Goal: Task Accomplishment & Management: Manage account settings

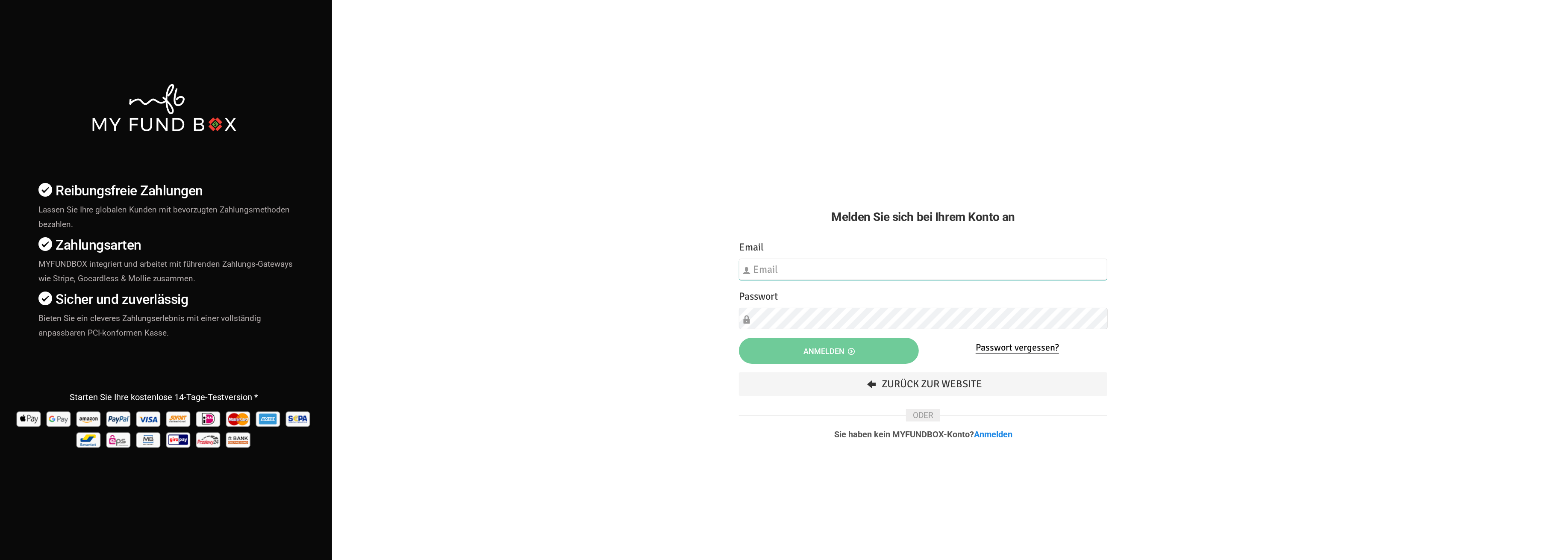
type input "[EMAIL_ADDRESS][DOMAIN_NAME]"
click at [839, 354] on span "Anmelden" at bounding box center [829, 351] width 51 height 9
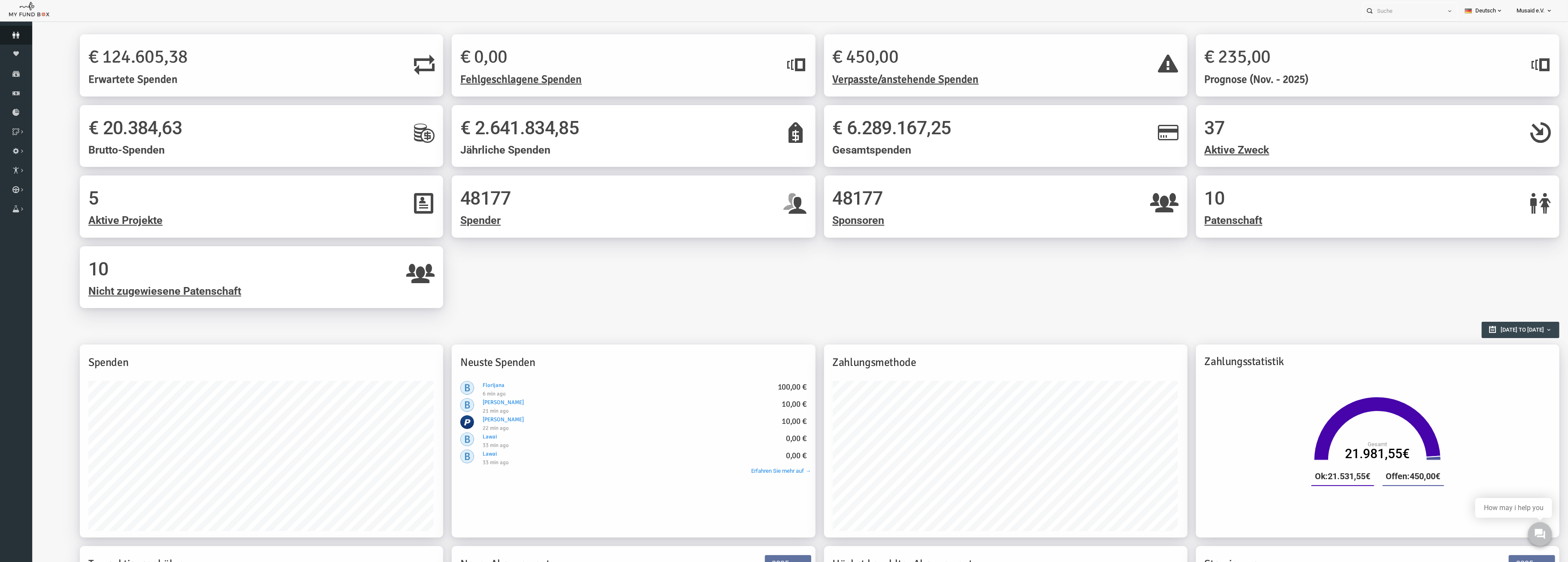
click at [16, 31] on link "Spender" at bounding box center [16, 35] width 32 height 19
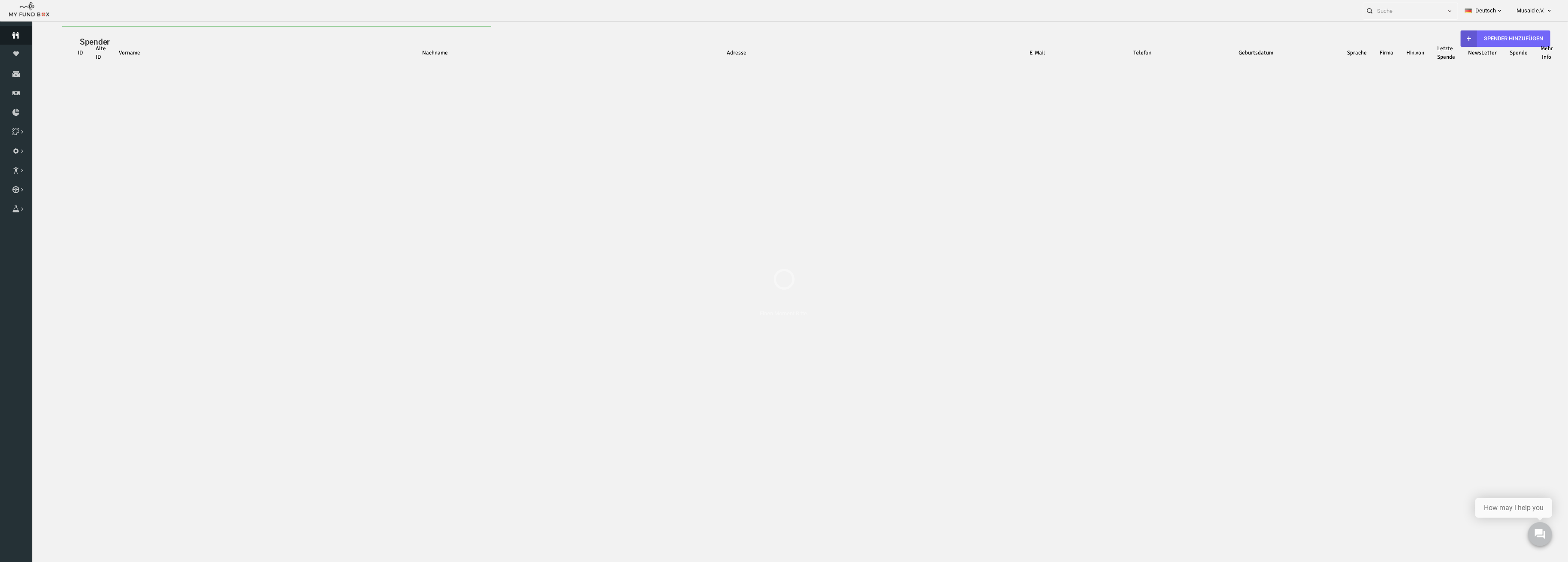
select select "100"
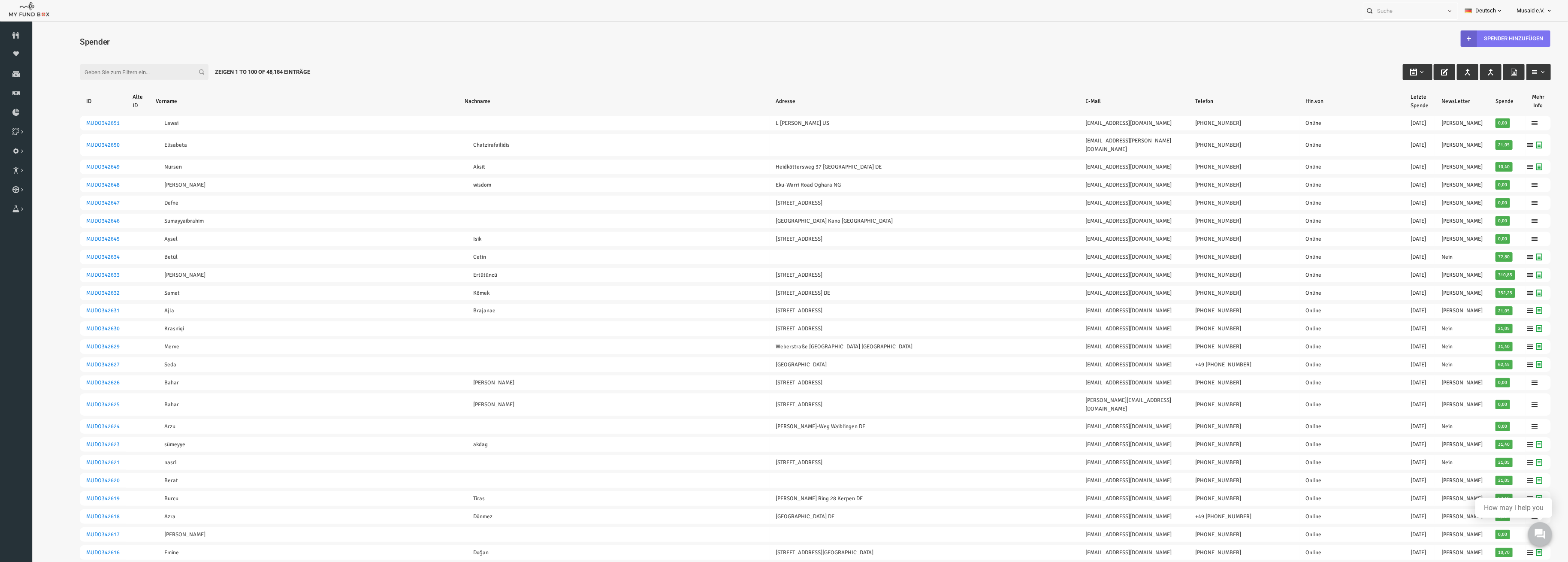
click at [1430, 37] on b at bounding box center [1438, 38] width 16 height 16
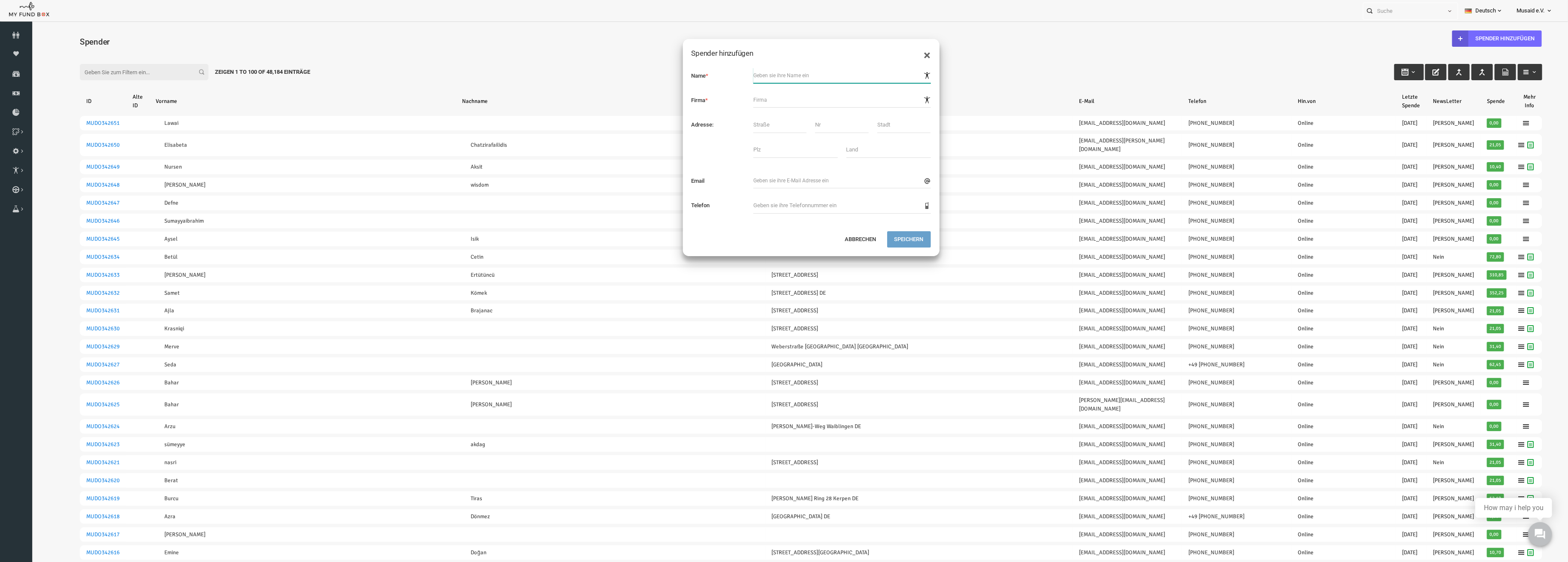
click at [744, 74] on input "text" at bounding box center [811, 75] width 178 height 15
click at [828, 233] on button "Abbrechen" at bounding box center [830, 239] width 46 height 16
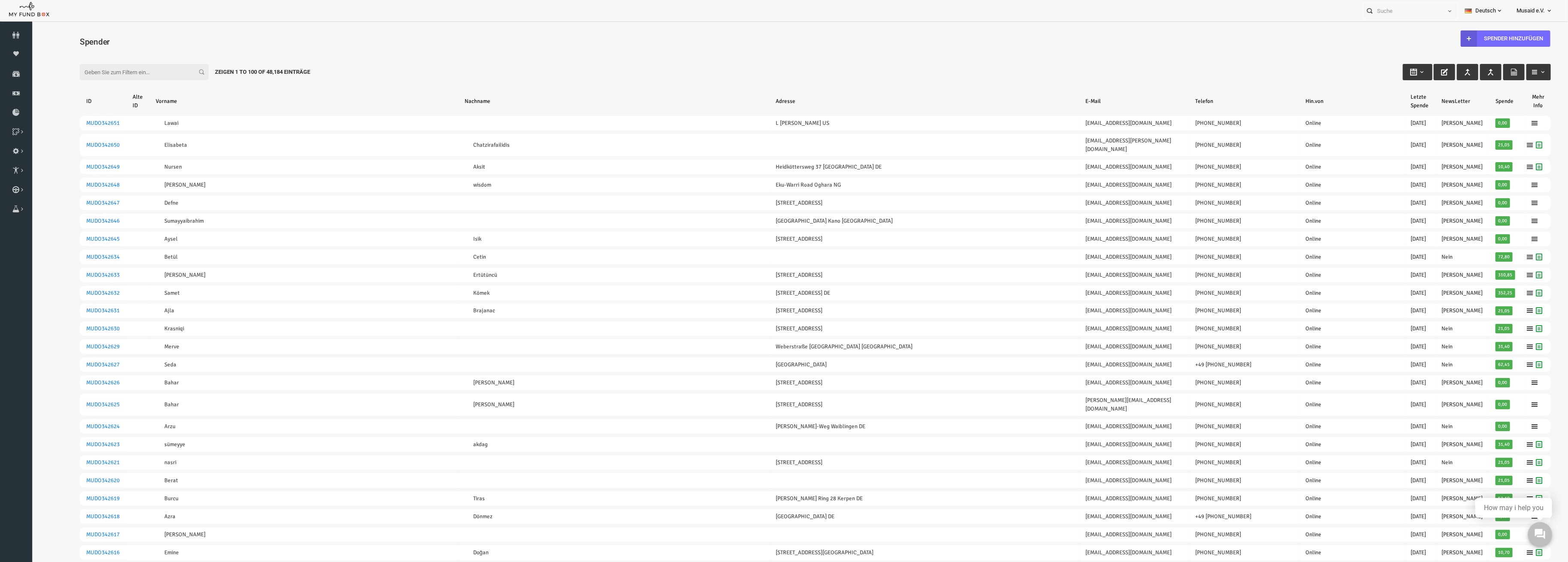
click at [111, 64] on input "Filter:" at bounding box center [113, 72] width 129 height 16
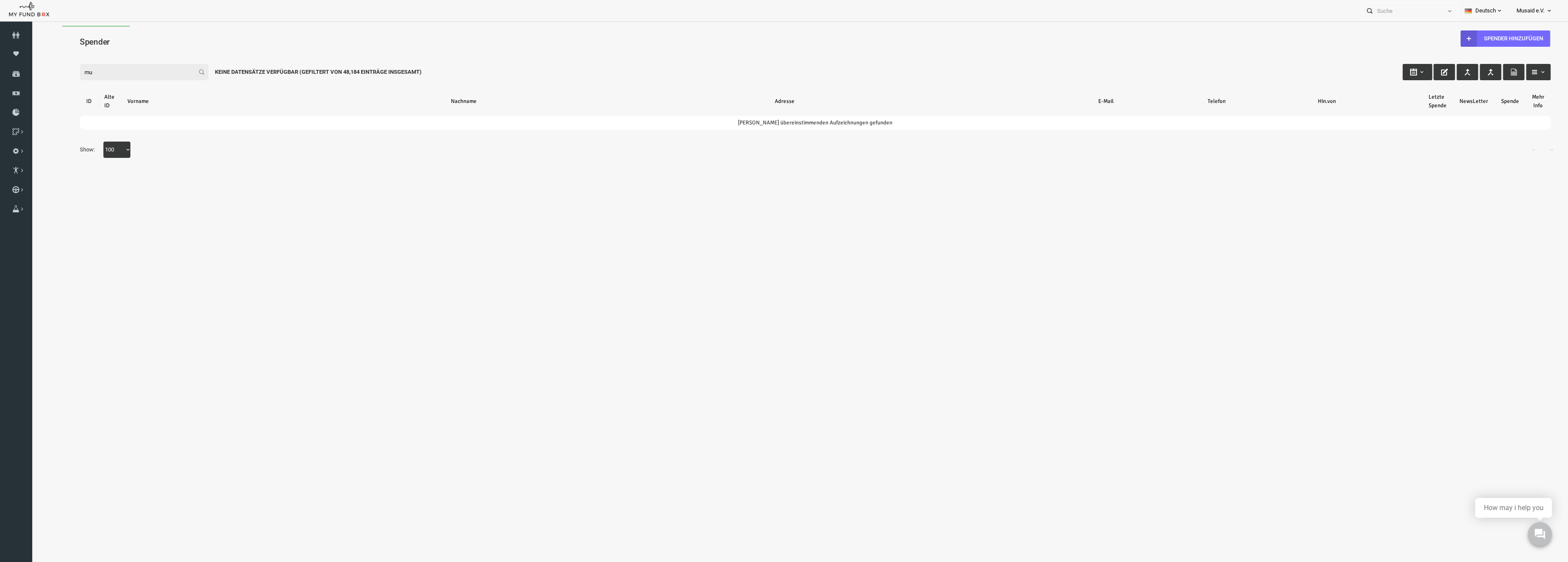
type input "m"
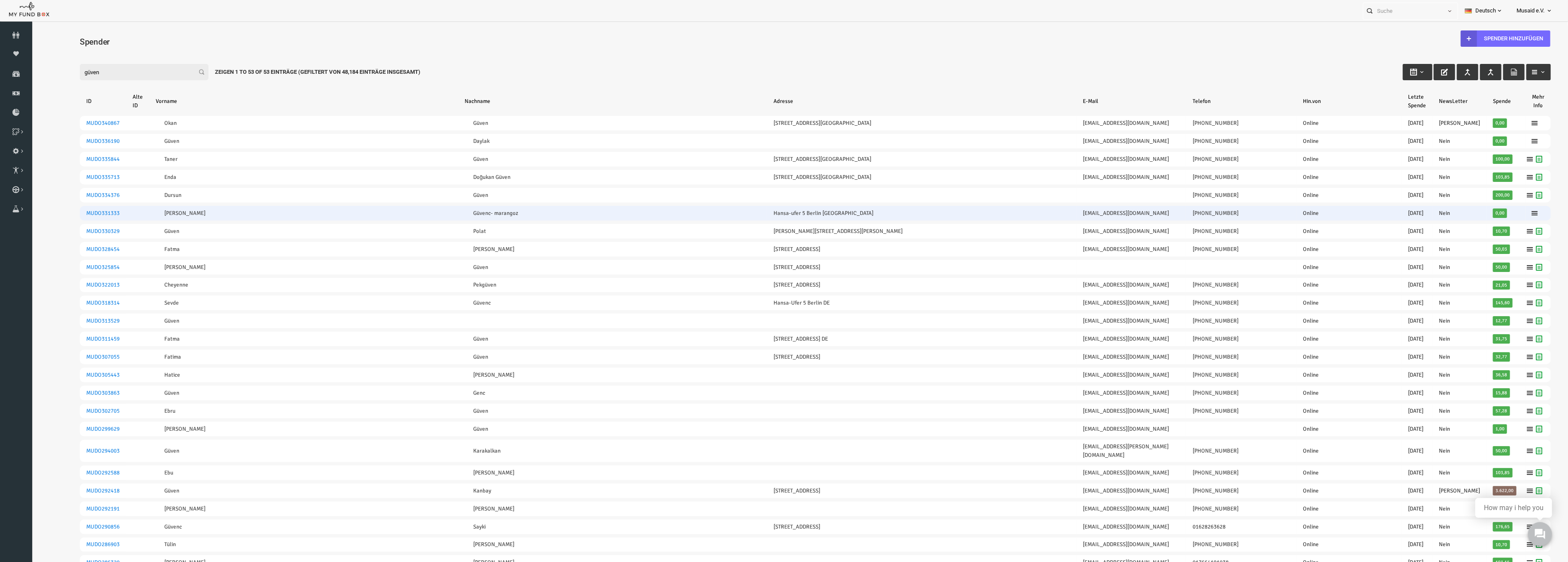
type input "güven"
click at [458, 209] on td "Güvenc- marangoz" at bounding box center [582, 213] width 309 height 15
drag, startPoint x: 487, startPoint y: 208, endPoint x: 460, endPoint y: 217, distance: 28.5
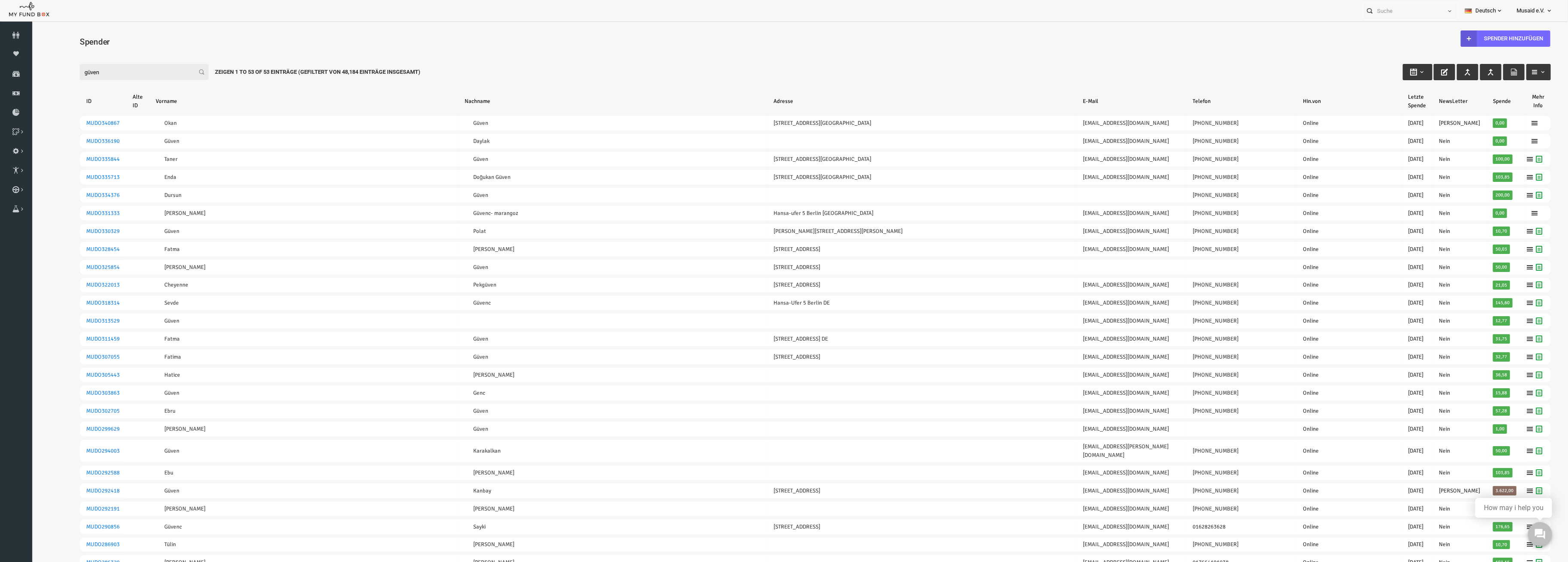
click at [409, 67] on div "Filter: güven Zeigen 1 to 53 of 53 Einträge (Gefiltert von 48,184 Einträge insg…" at bounding box center [785, 64] width 1489 height 23
click at [0, 0] on icon at bounding box center [0, 0] width 0 height 0
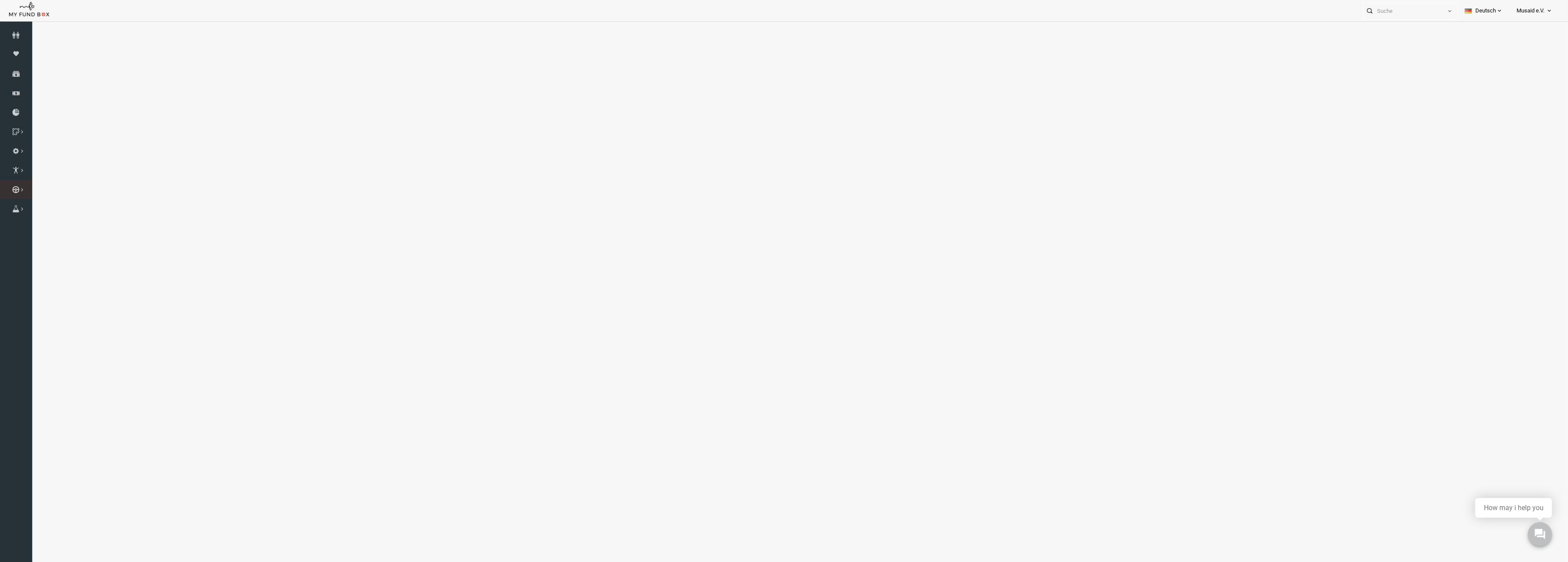
select select "100"
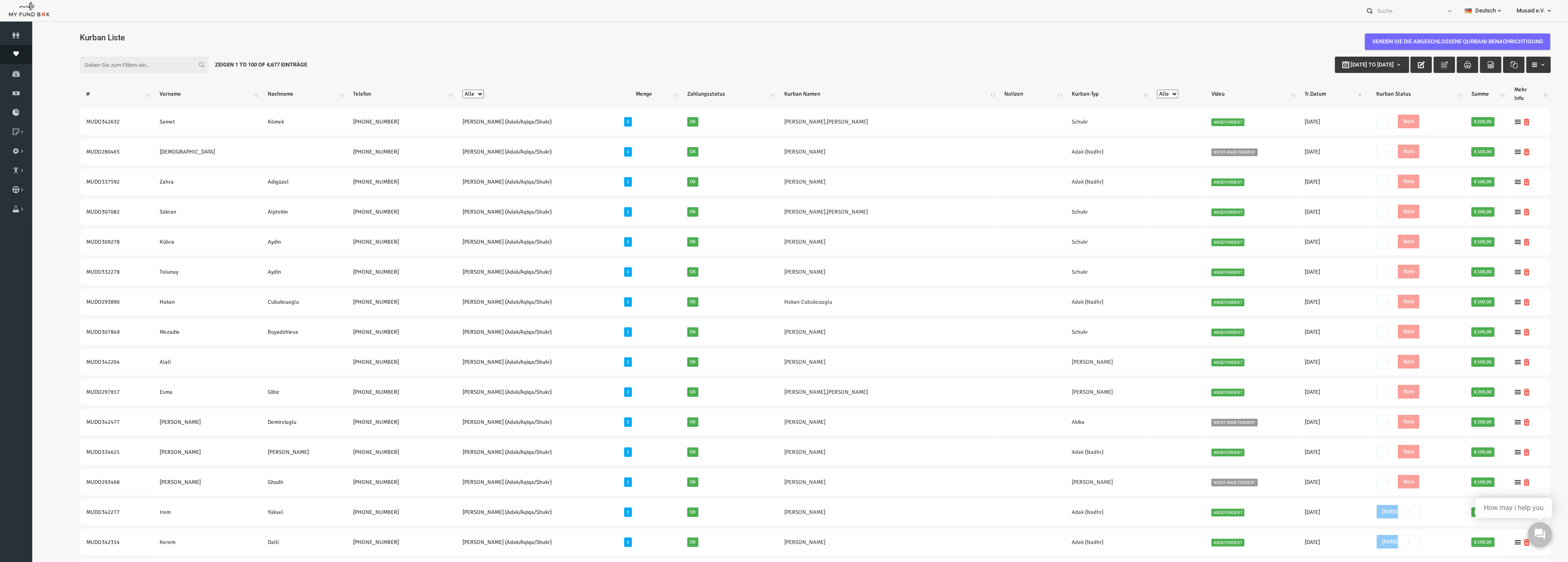
click at [18, 46] on link "Moneypool" at bounding box center [16, 54] width 32 height 19
click at [15, 40] on link "Spender" at bounding box center [16, 35] width 32 height 19
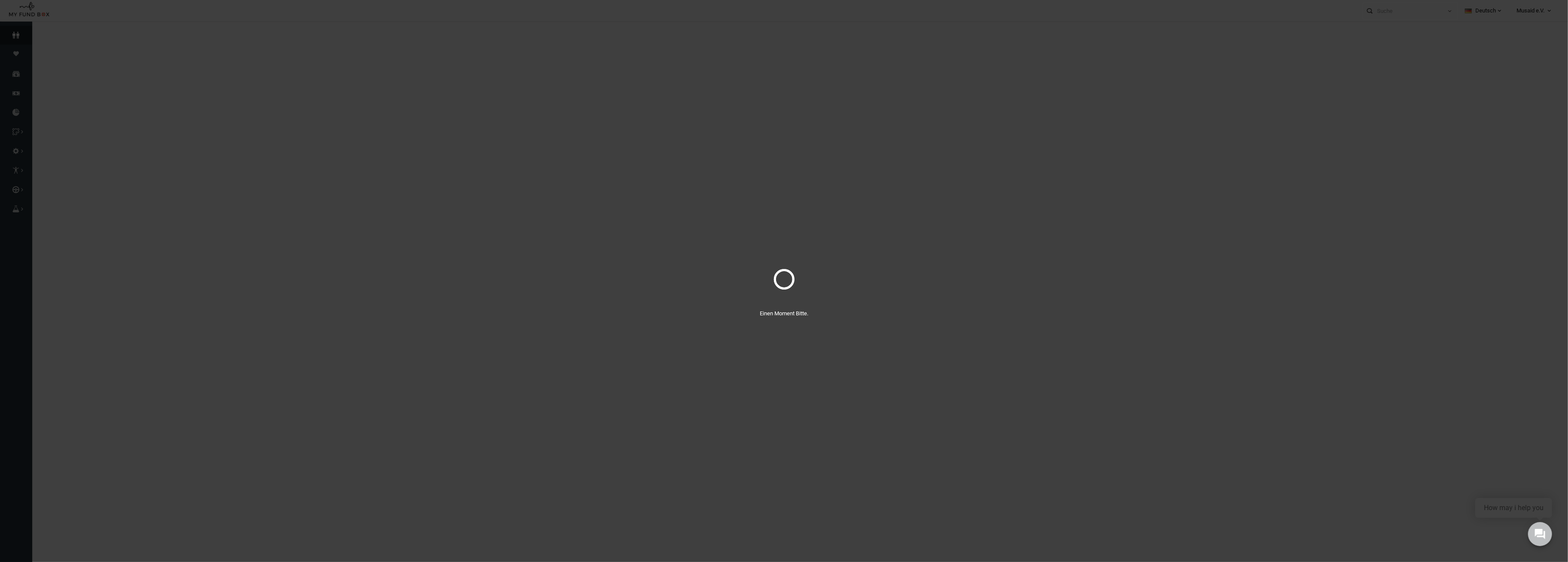
select select "100"
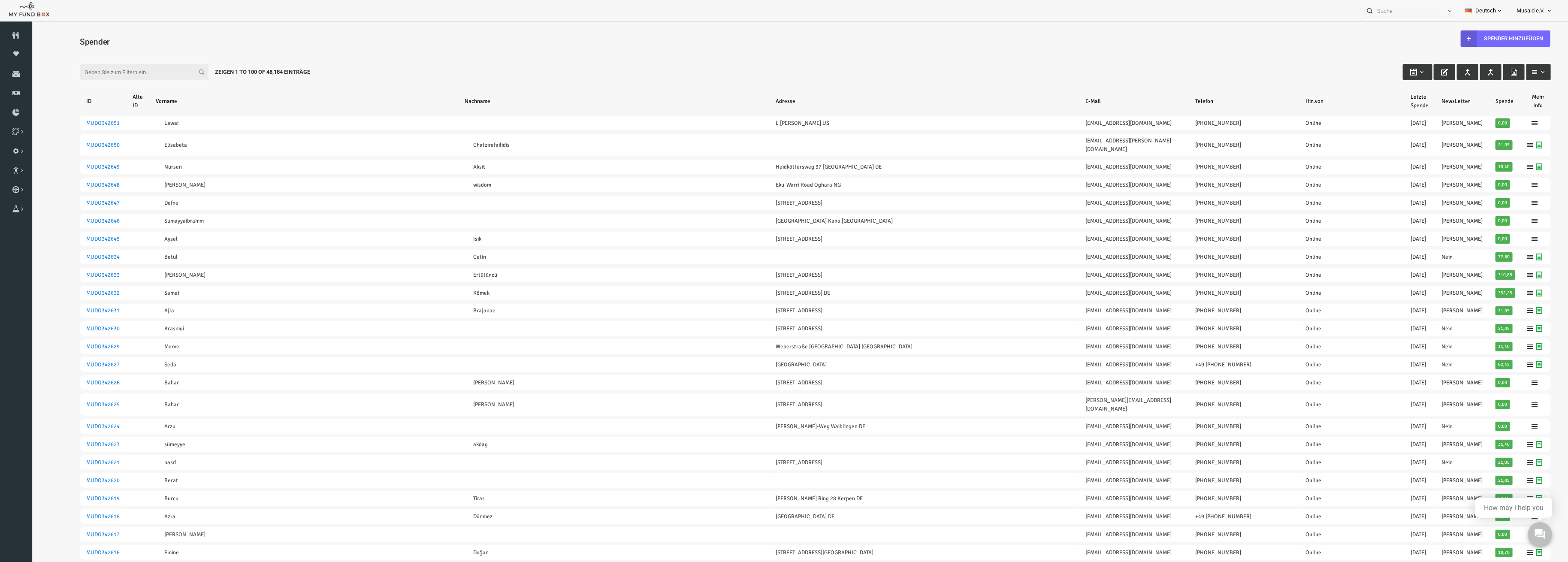
click at [101, 72] on input "Filter:" at bounding box center [113, 72] width 129 height 16
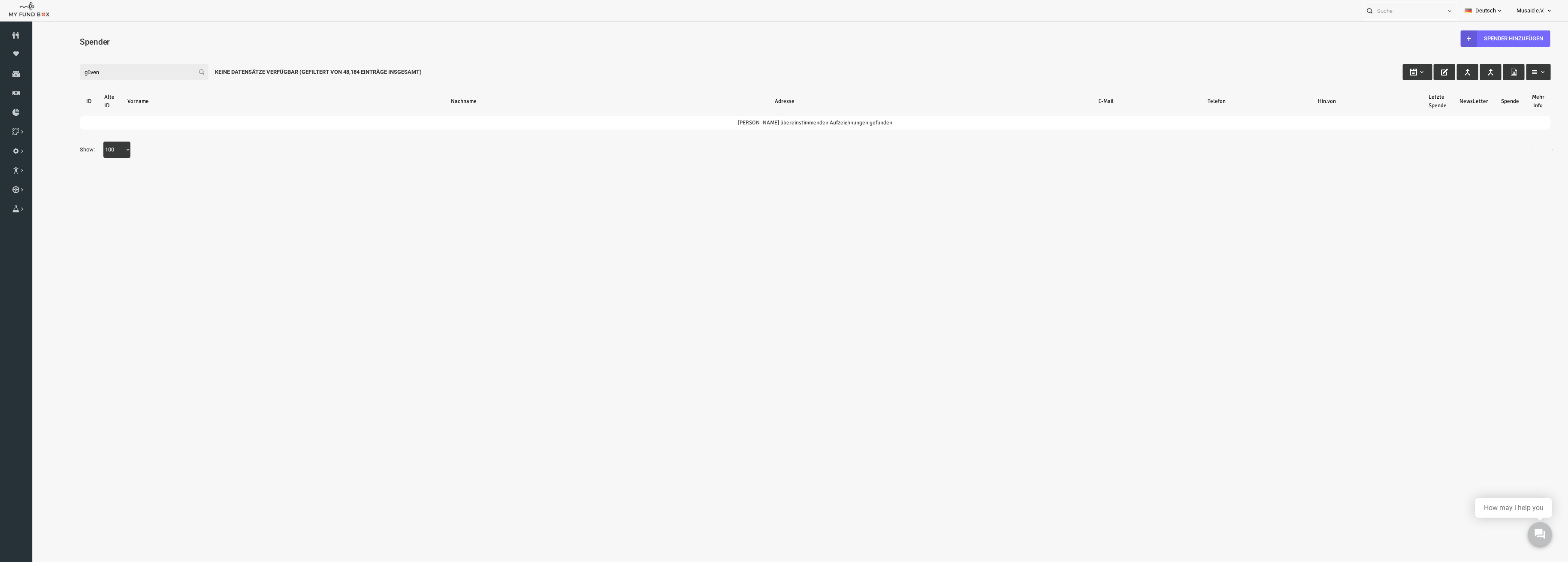
drag, startPoint x: 43, startPoint y: 73, endPoint x: 5, endPoint y: 71, distance: 38.1
click at [32, 71] on html "Spender nicht gefunden Patenschaft nicht gefunden Partner nicht gefunden !!!! B…" at bounding box center [785, 297] width 1506 height 544
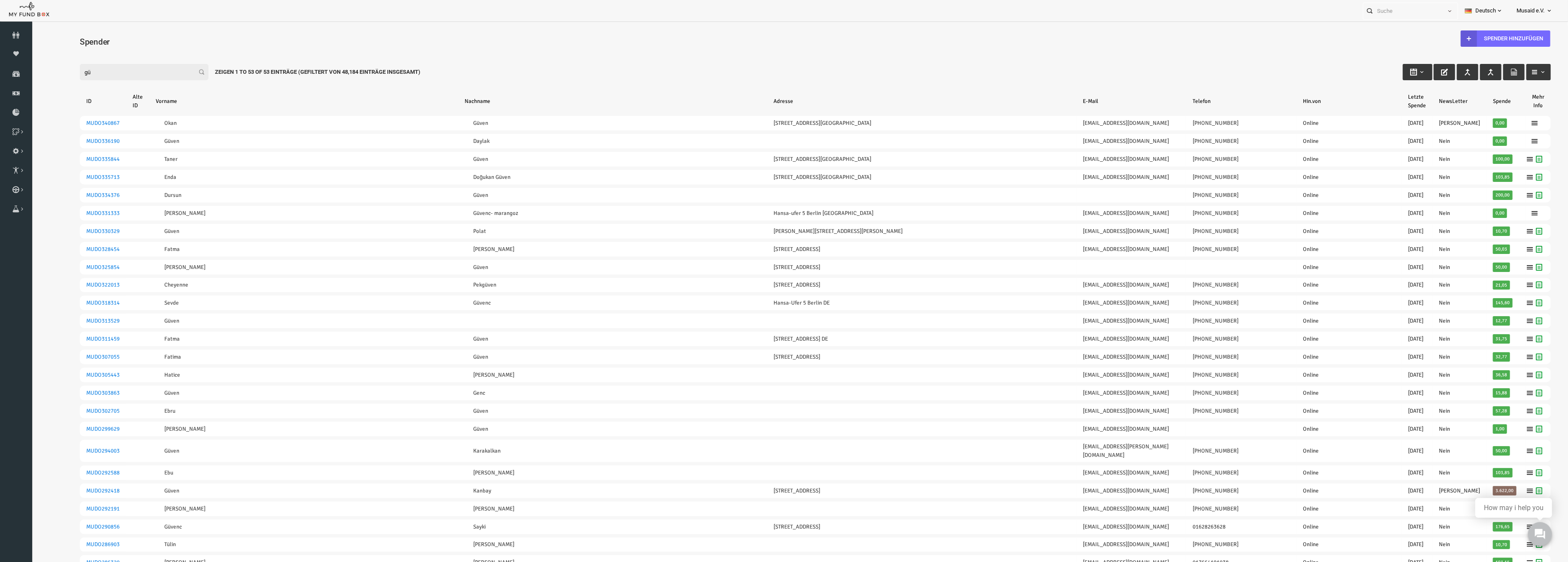
type input "g"
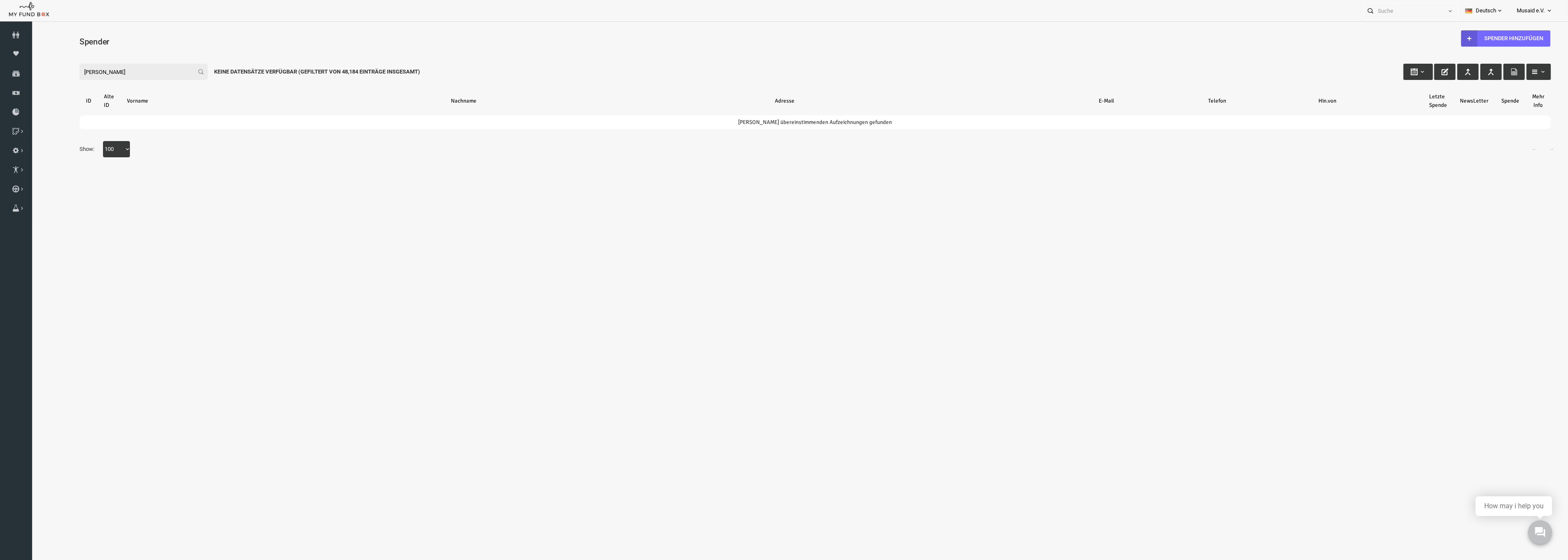
drag, startPoint x: 95, startPoint y: 78, endPoint x: 16, endPoint y: 78, distance: 79.0
click at [32, 78] on html "Spender nicht gefunden Patenschaft nicht gefunden Partner nicht gefunden !!!! B…" at bounding box center [784, 290] width 1505 height 530
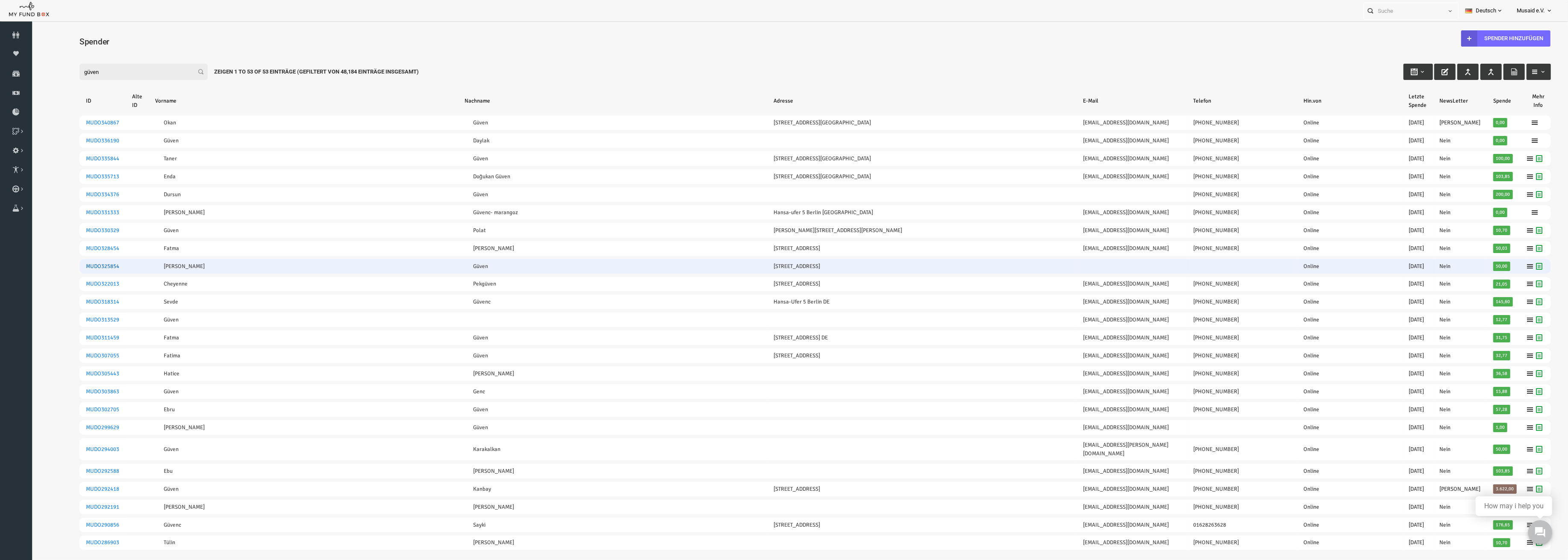
type input "güven"
click at [65, 264] on link "MUDO325854" at bounding box center [72, 266] width 33 height 7
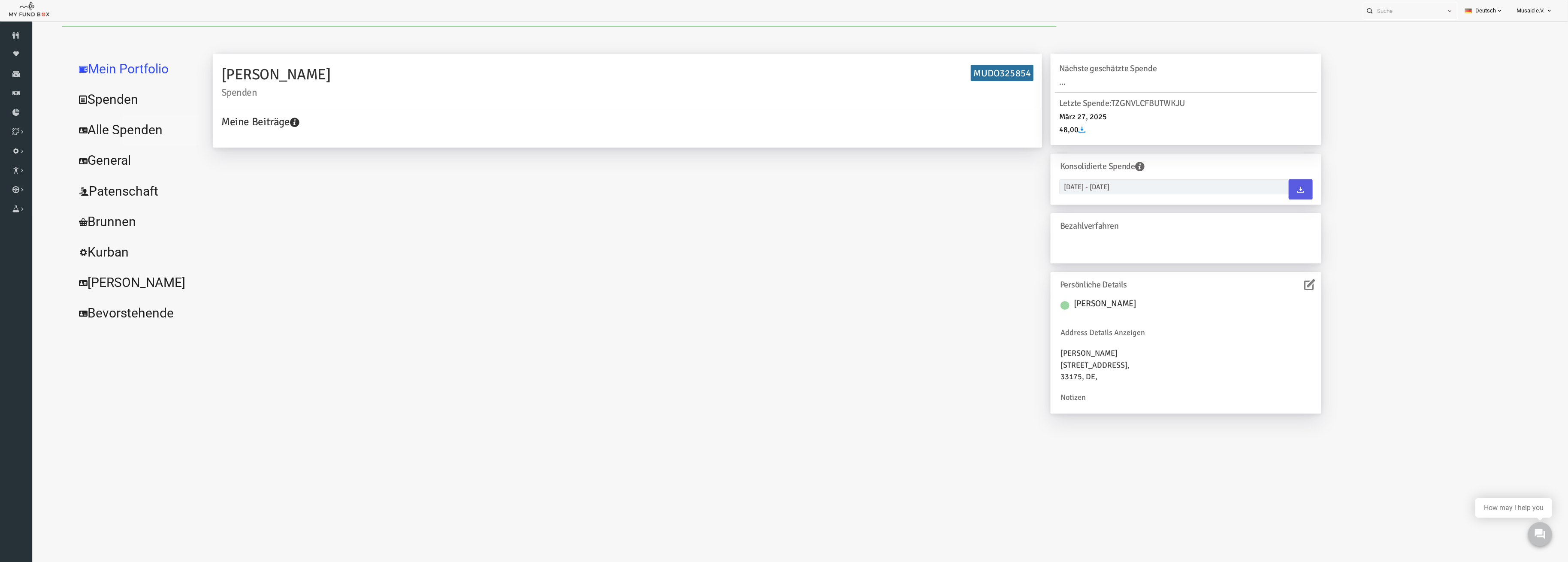
click at [114, 133] on link "Alle Spenden" at bounding box center [104, 130] width 129 height 31
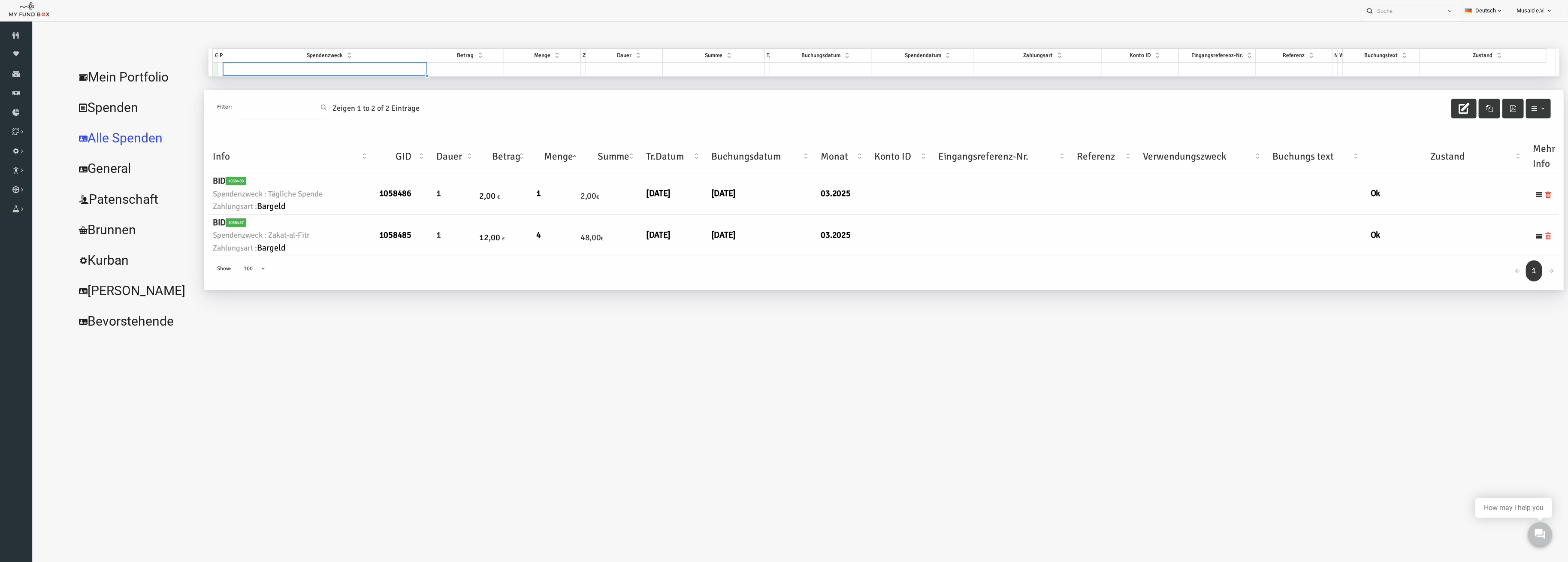
click at [182, 75] on div "GID Partner Spendenzweck Betrag Menge Zyklus Dauer Summe Typ Buchungsdatum Spen…" at bounding box center [182, 62] width 0 height 27
click at [235, 72] on td at bounding box center [295, 69] width 204 height 13
drag, startPoint x: 287, startPoint y: 90, endPoint x: 213, endPoint y: 103, distance: 75.1
click at [213, 103] on span "all" at bounding box center [292, 93] width 200 height 30
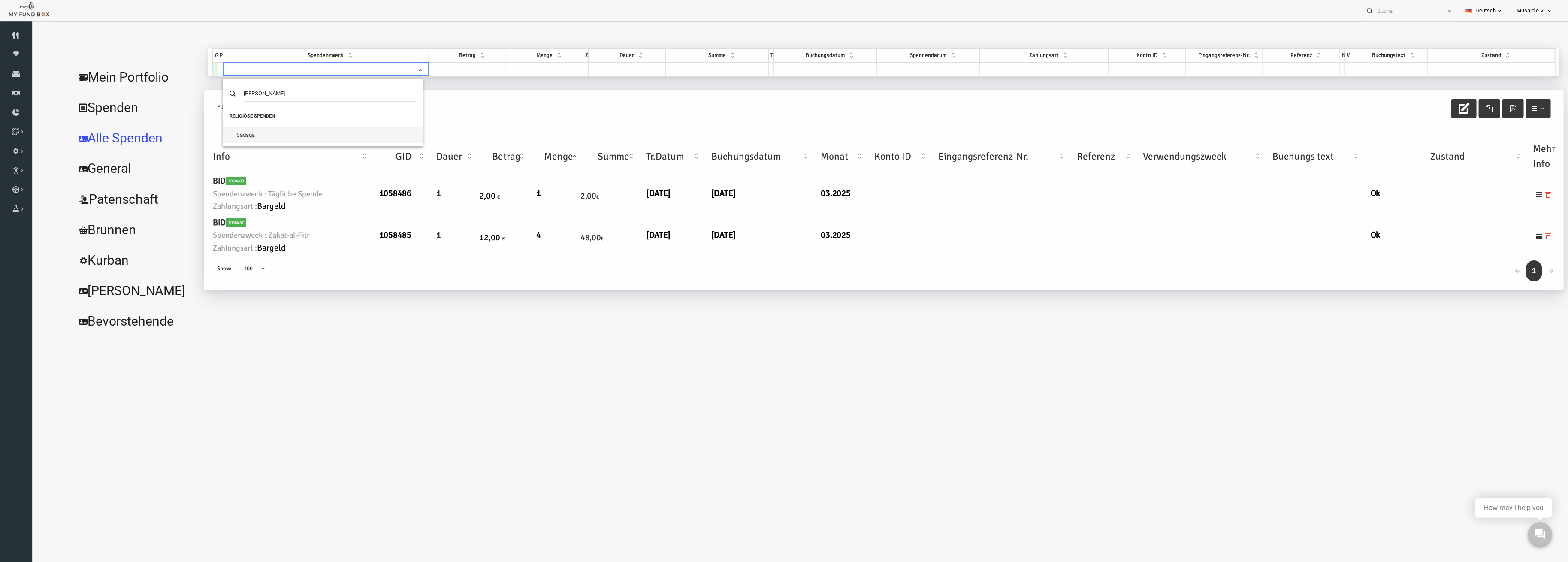
type input "sada"
click at [427, 67] on td at bounding box center [437, 69] width 77 height 13
click at [182, 75] on div "GID Partner Spendenzweck Betrag Menge Zyklus Dauer Summe Typ Buchungsdatum Spen…" at bounding box center [182, 62] width 0 height 27
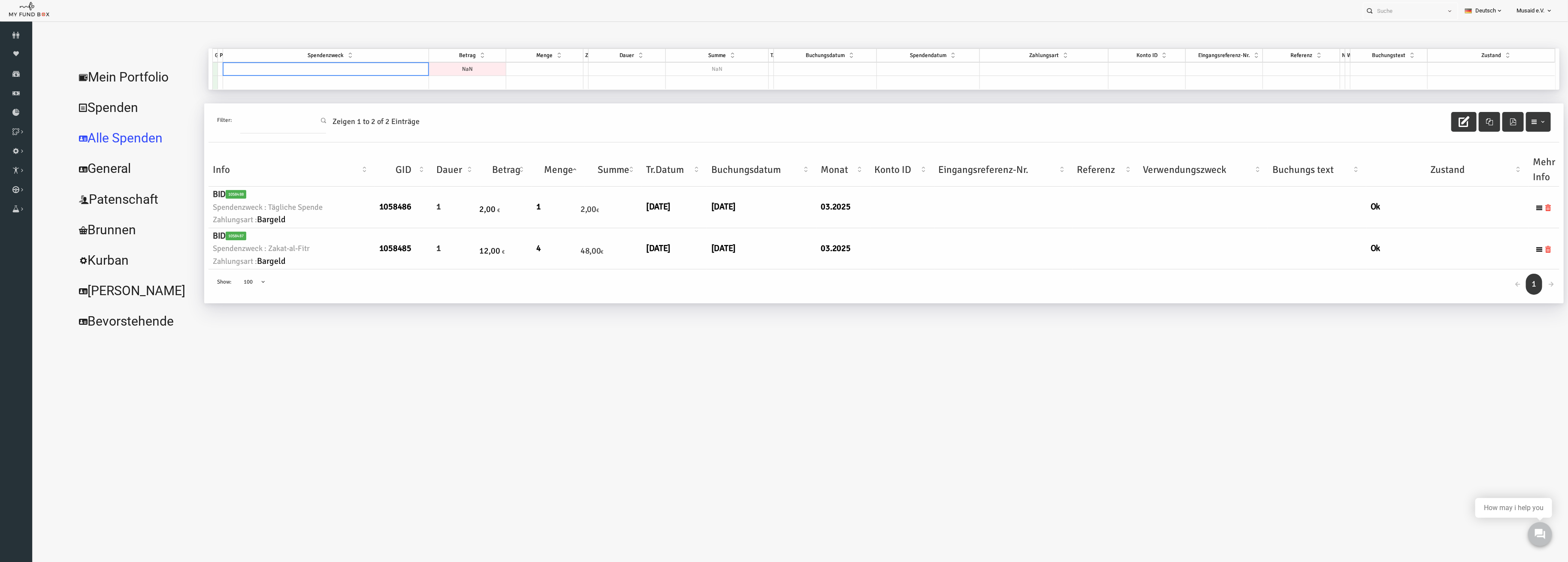
click at [329, 74] on td at bounding box center [295, 69] width 206 height 13
click at [329, 70] on td at bounding box center [295, 69] width 206 height 13
click at [329, 70] on span at bounding box center [293, 70] width 202 height 16
type input "sada"
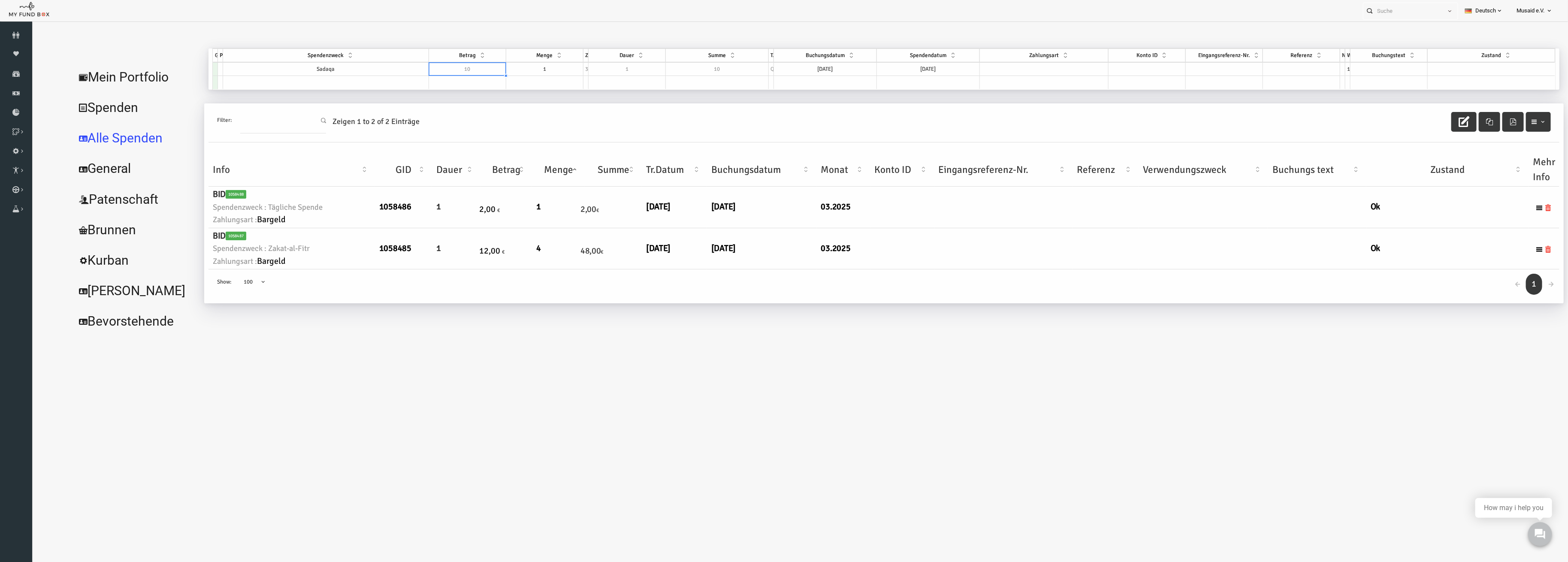
click at [463, 68] on td "10" at bounding box center [437, 69] width 77 height 13
click at [511, 67] on td "1" at bounding box center [514, 69] width 77 height 13
drag, startPoint x: 519, startPoint y: 67, endPoint x: 427, endPoint y: 65, distance: 92.0
click at [430, 65] on div "GID Partner Spendenzweck Betrag Menge Zyklus Dauer Summe Typ Buchungsdatum Spen…" at bounding box center [853, 68] width 1343 height 41
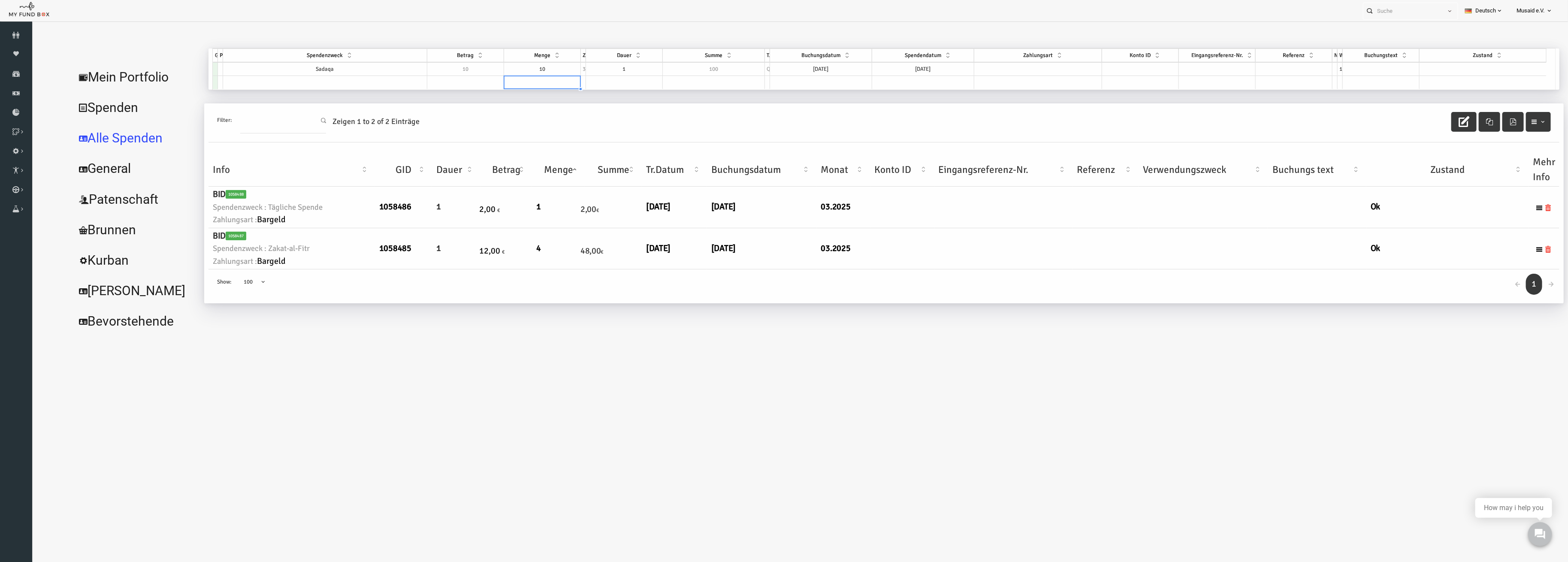
click at [556, 68] on td "1" at bounding box center [594, 69] width 77 height 13
click at [598, 66] on td "1" at bounding box center [594, 69] width 77 height 13
click at [599, 66] on td "1" at bounding box center [594, 69] width 77 height 13
type textarea "1"
click at [774, 81] on td at bounding box center [794, 82] width 103 height 13
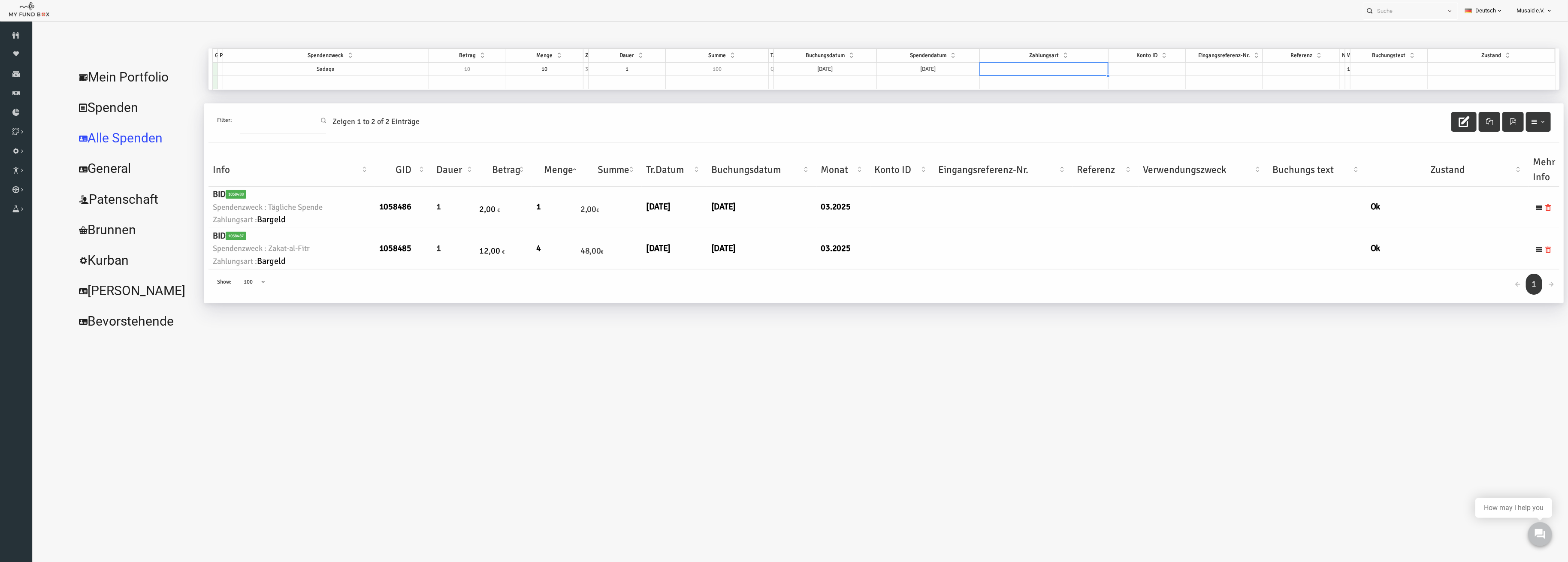
click at [1018, 71] on td at bounding box center [1013, 69] width 129 height 13
click at [1443, 66] on td at bounding box center [1460, 69] width 128 height 13
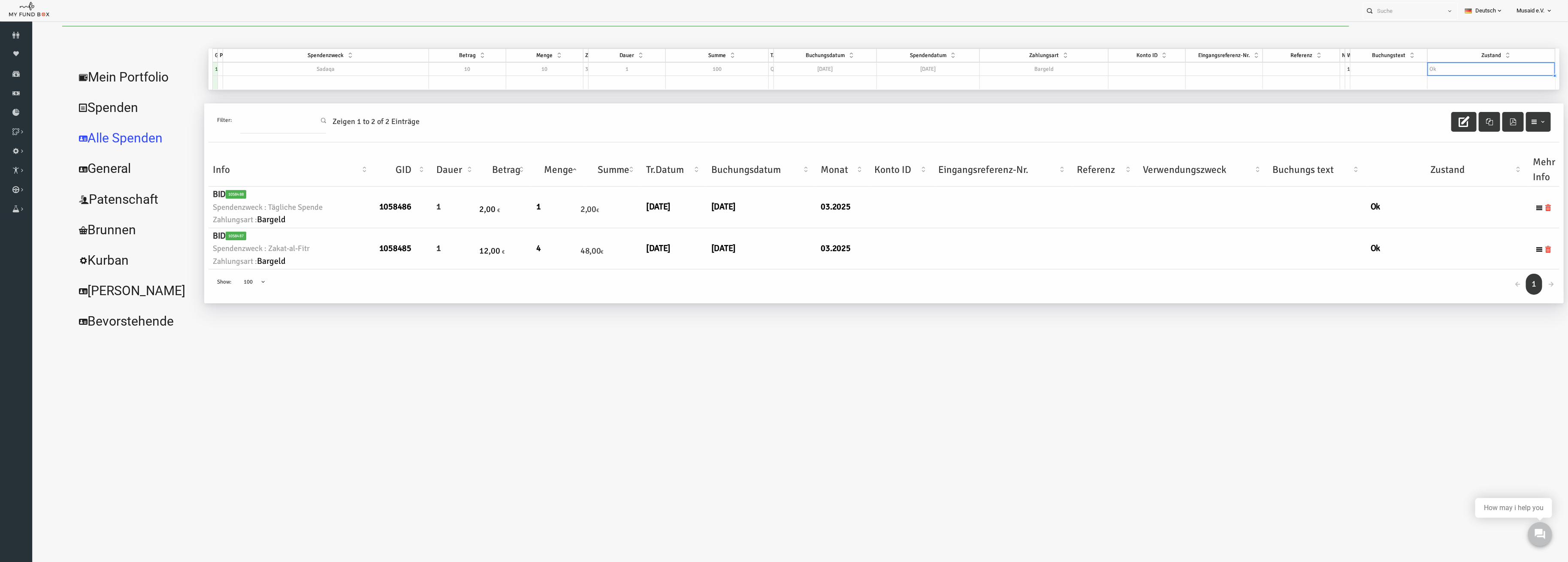
select select "100"
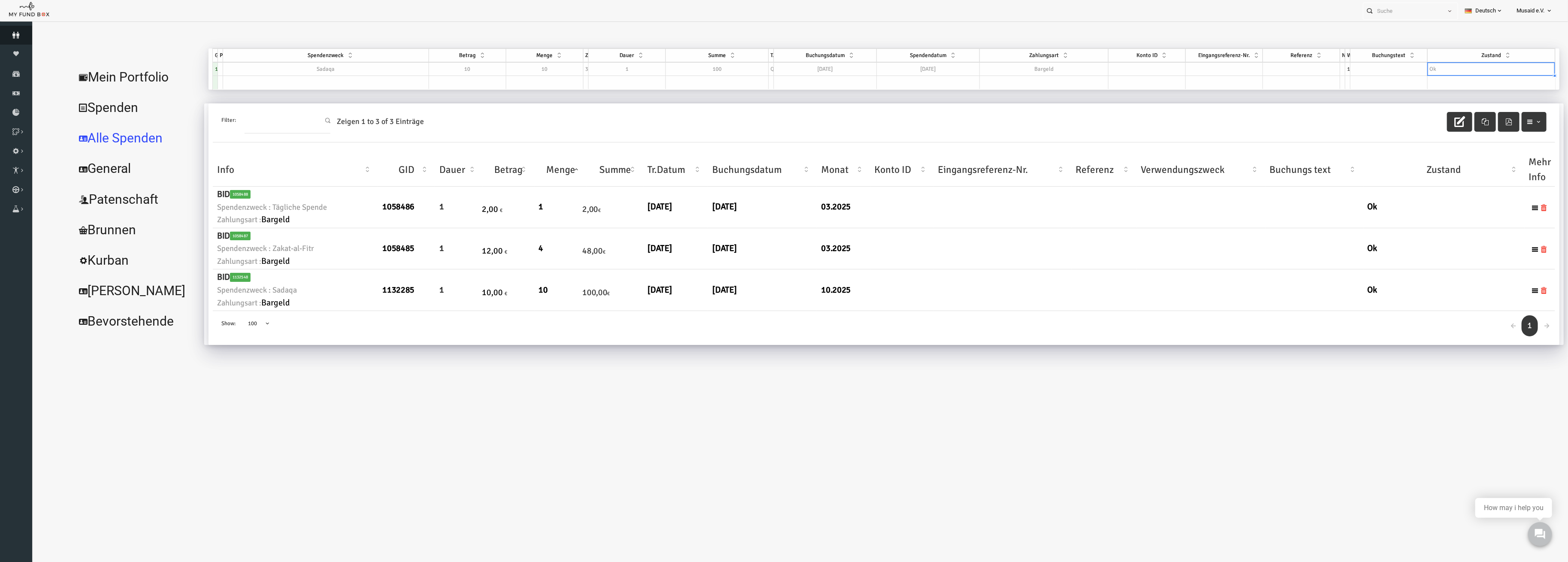
click at [6, 40] on link "Spender" at bounding box center [16, 35] width 32 height 19
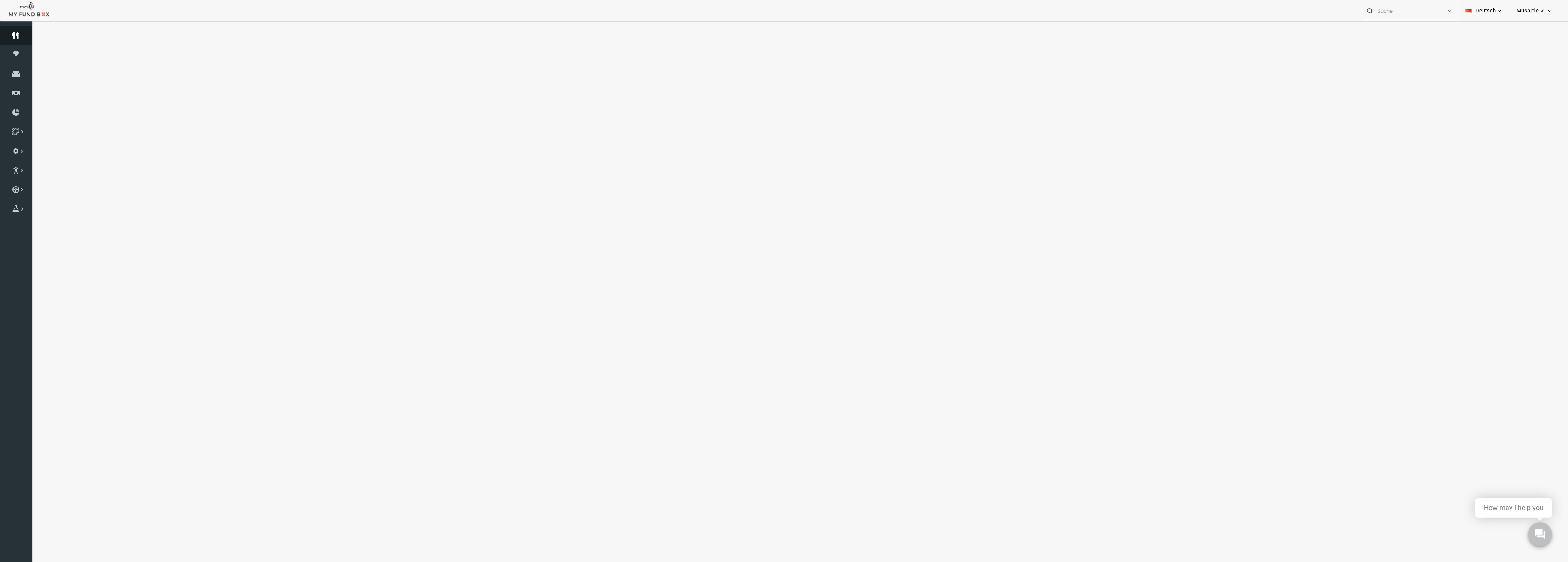
select select "100"
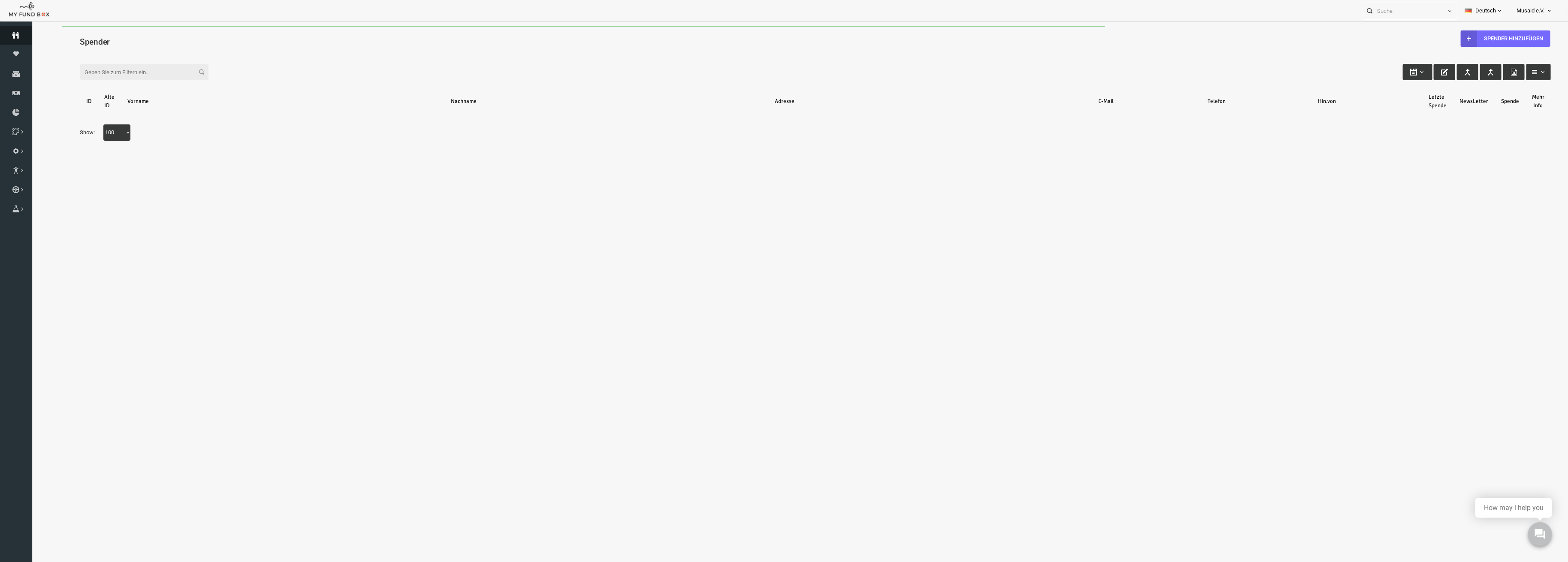
scroll to position [0, 0]
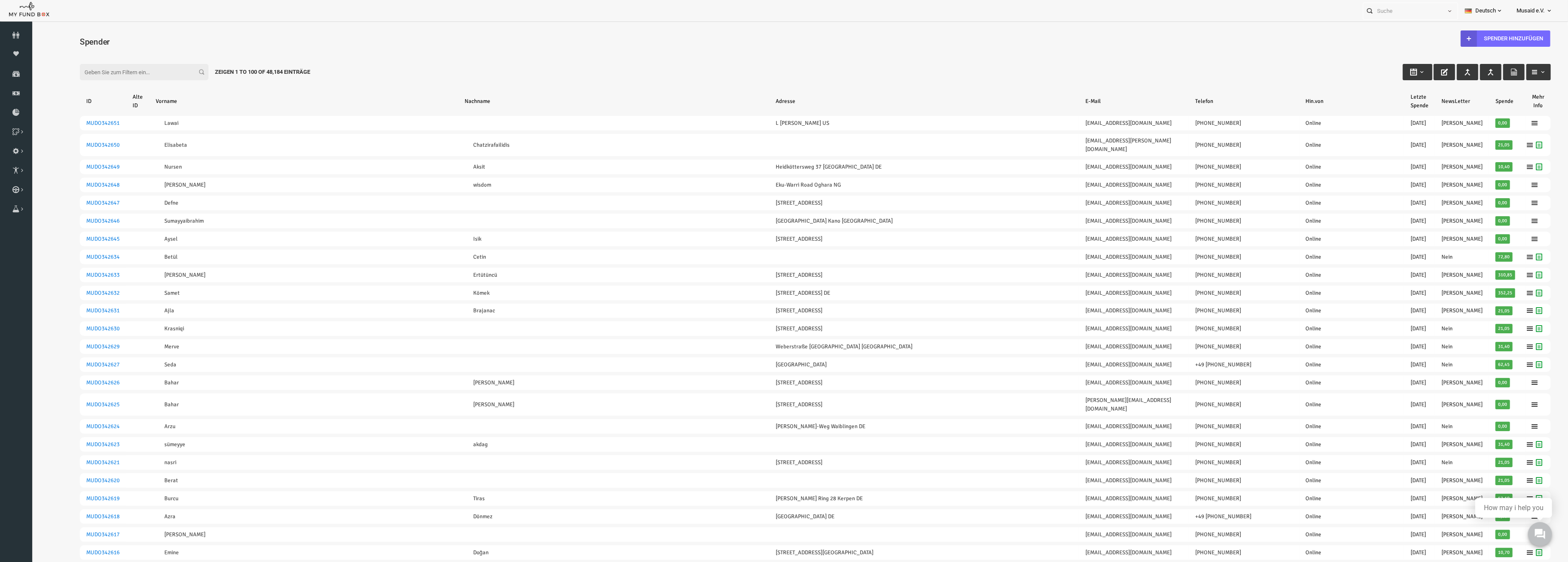
click at [129, 76] on input "Filter:" at bounding box center [113, 72] width 129 height 16
click at [1451, 38] on link "Spender hinzufügen" at bounding box center [1475, 38] width 90 height 16
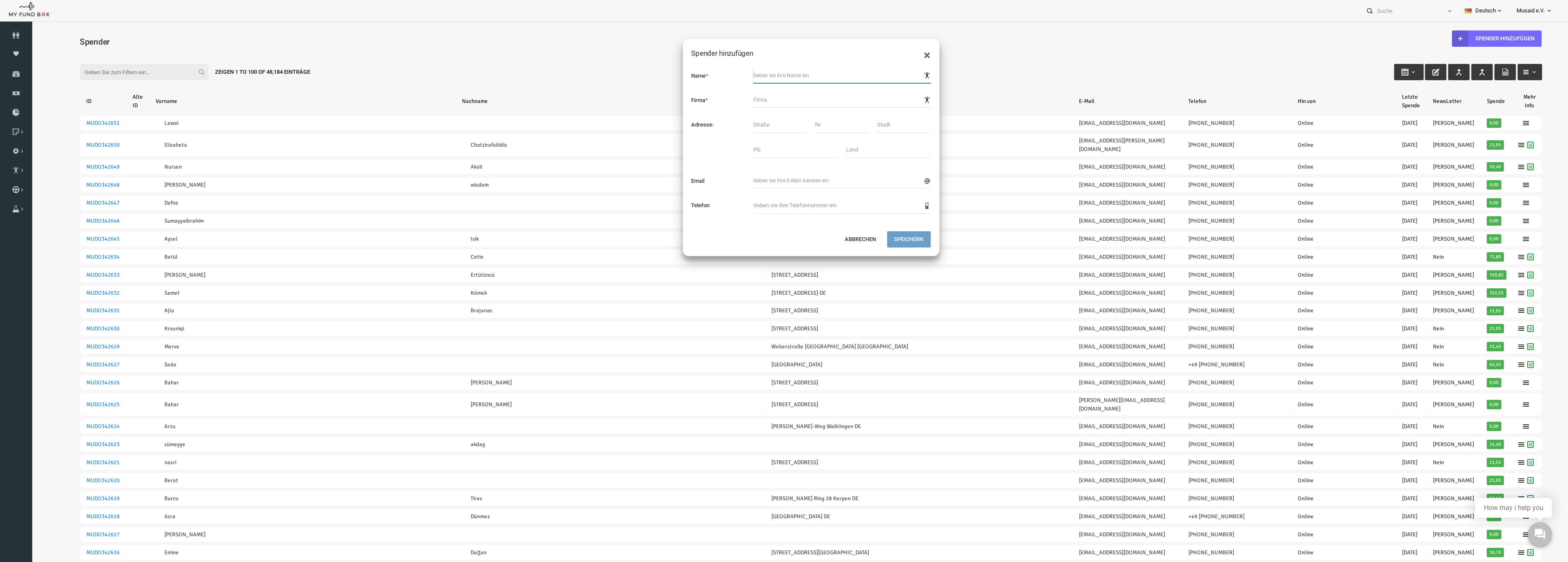
click at [732, 78] on input "text" at bounding box center [811, 75] width 178 height 15
type input "Anonym"
click button "submit" at bounding box center [32, 26] width 0 height 0
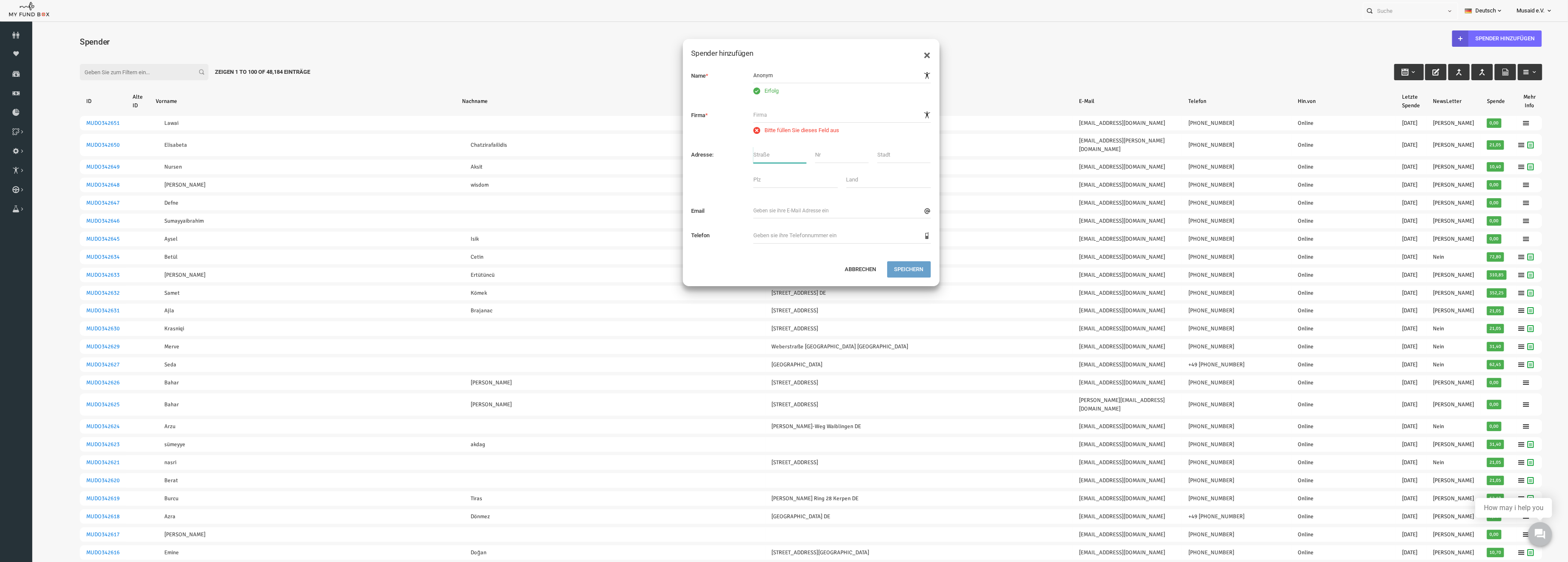
click at [768, 156] on input "text" at bounding box center [749, 155] width 53 height 16
click at [876, 78] on input "Erfolg" at bounding box center [811, 75] width 178 height 15
click at [895, 49] on button "×" at bounding box center [896, 55] width 7 height 13
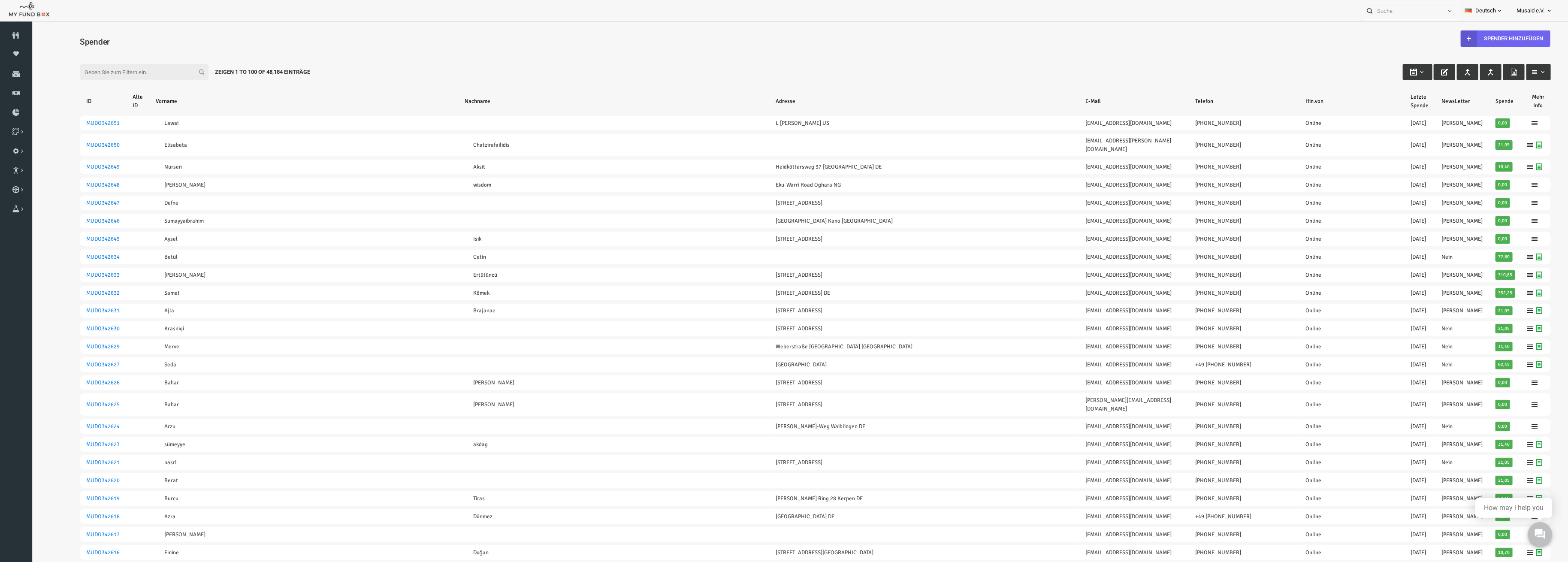
click at [1475, 38] on link "Spender hinzufügen" at bounding box center [1475, 38] width 90 height 16
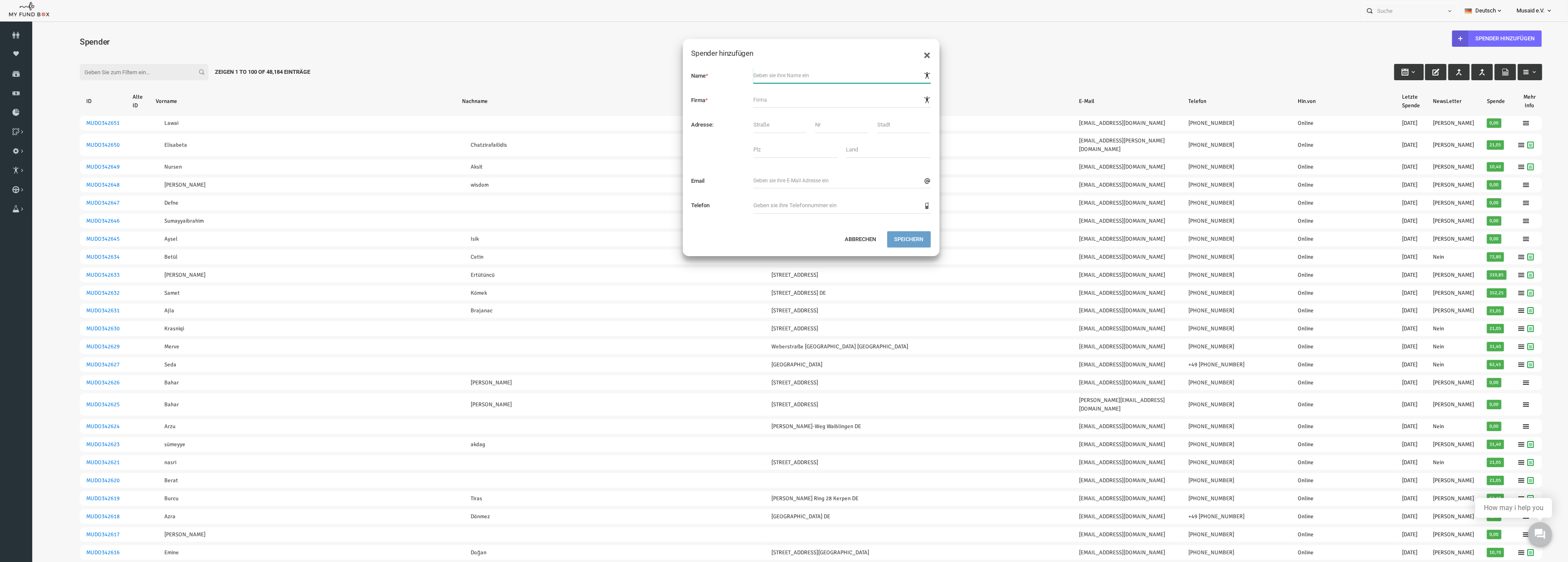
click at [748, 71] on input "text" at bounding box center [811, 75] width 178 height 15
type input "Anonym"
click at [888, 244] on div "× Spender hinzufügen Name * Firma * Adresse: Email" at bounding box center [780, 147] width 257 height 218
click at [883, 253] on button "Speichern" at bounding box center [878, 254] width 44 height 16
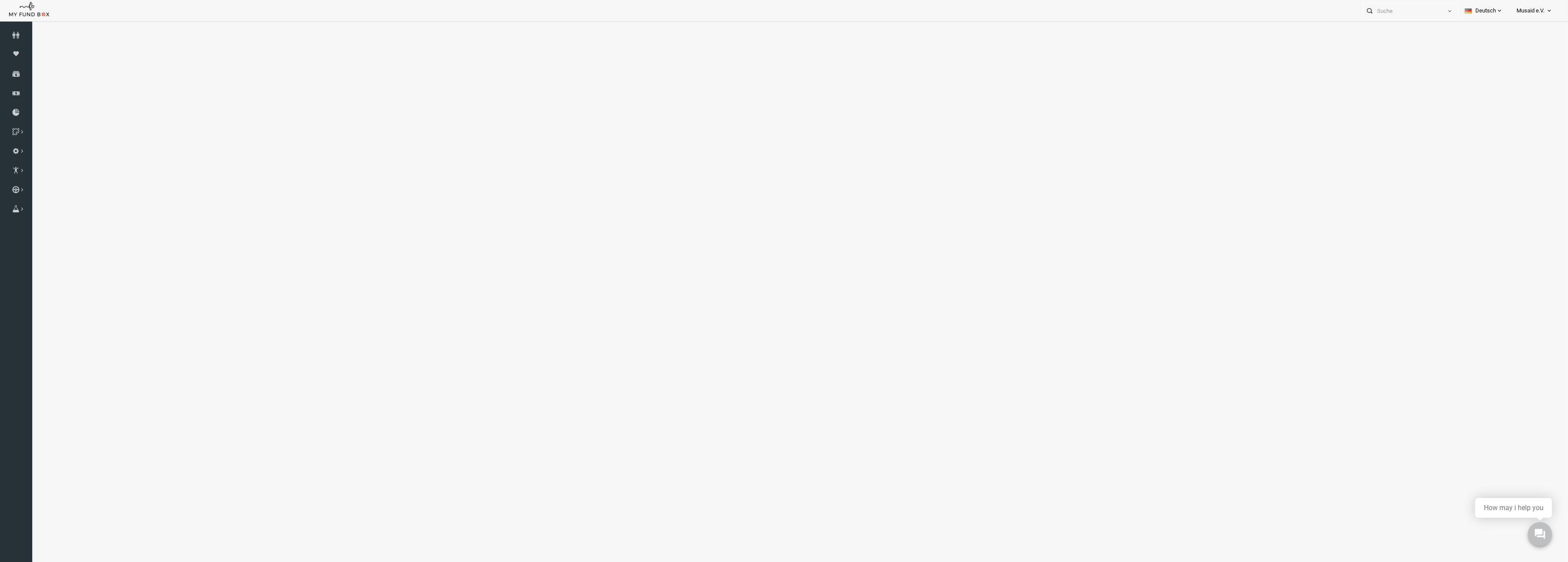
select select "100"
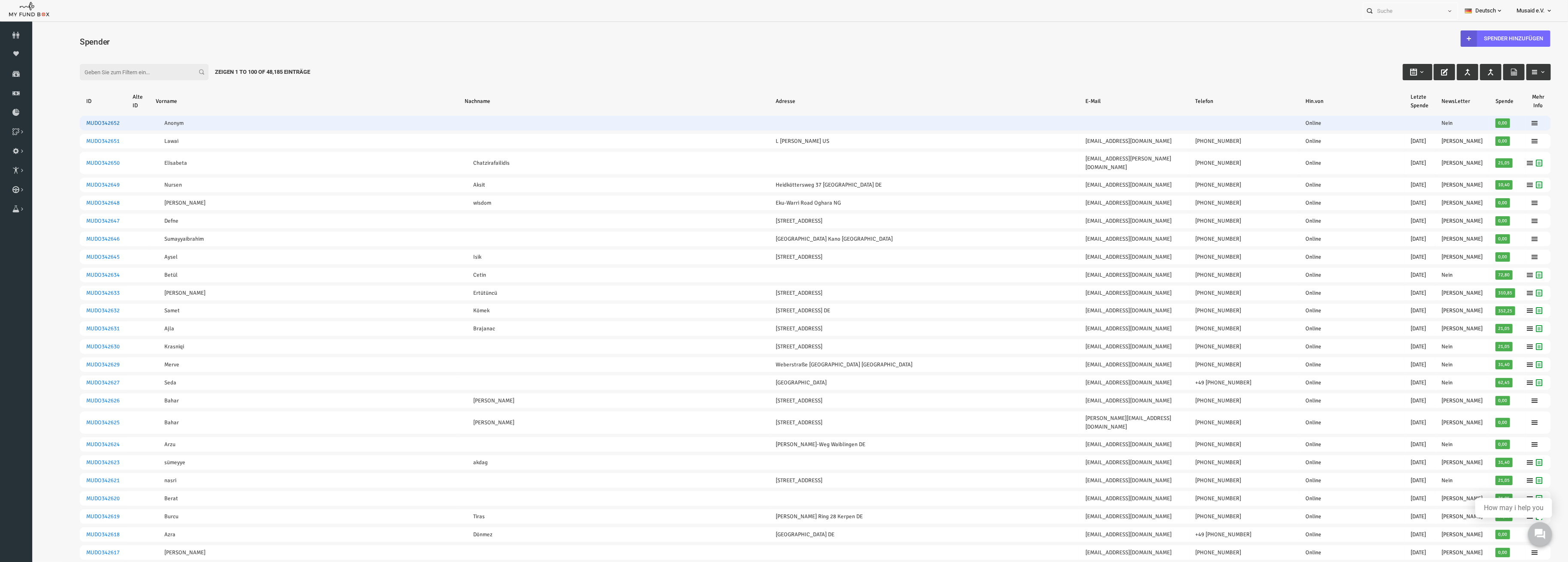
click at [68, 122] on link "MUDO342652" at bounding box center [72, 123] width 34 height 7
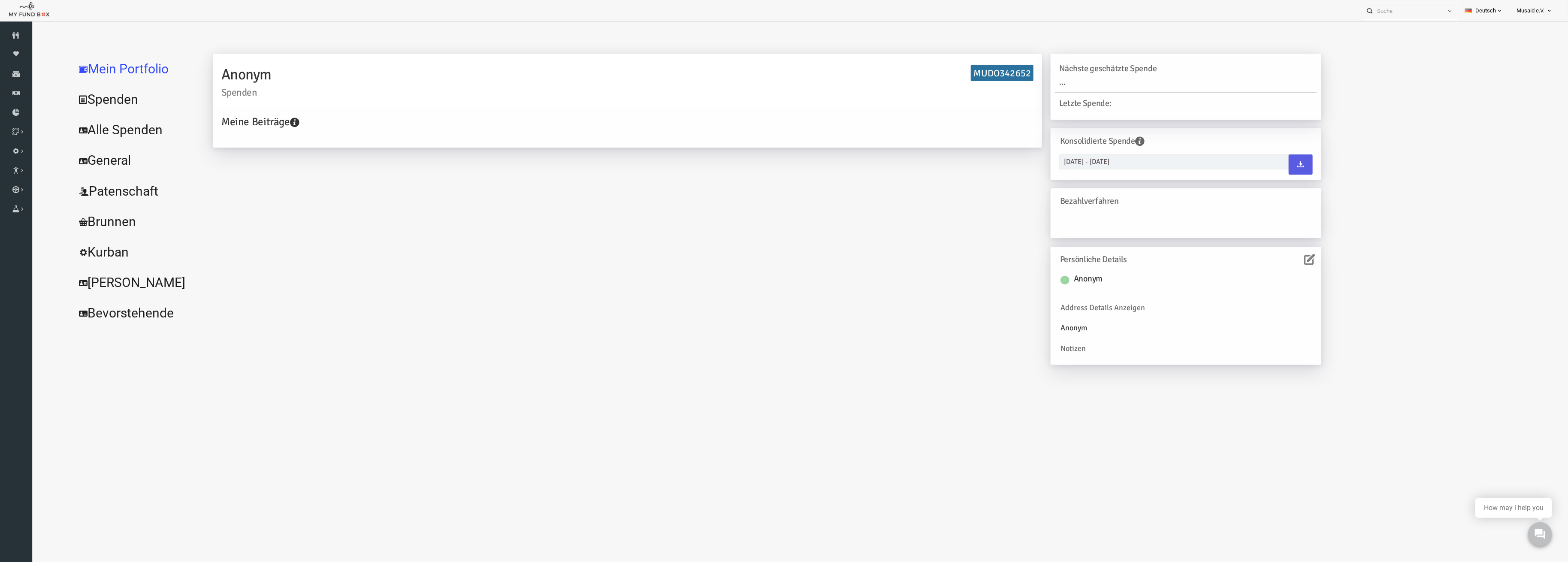
click at [90, 129] on link "Alle Spenden" at bounding box center [104, 130] width 129 height 31
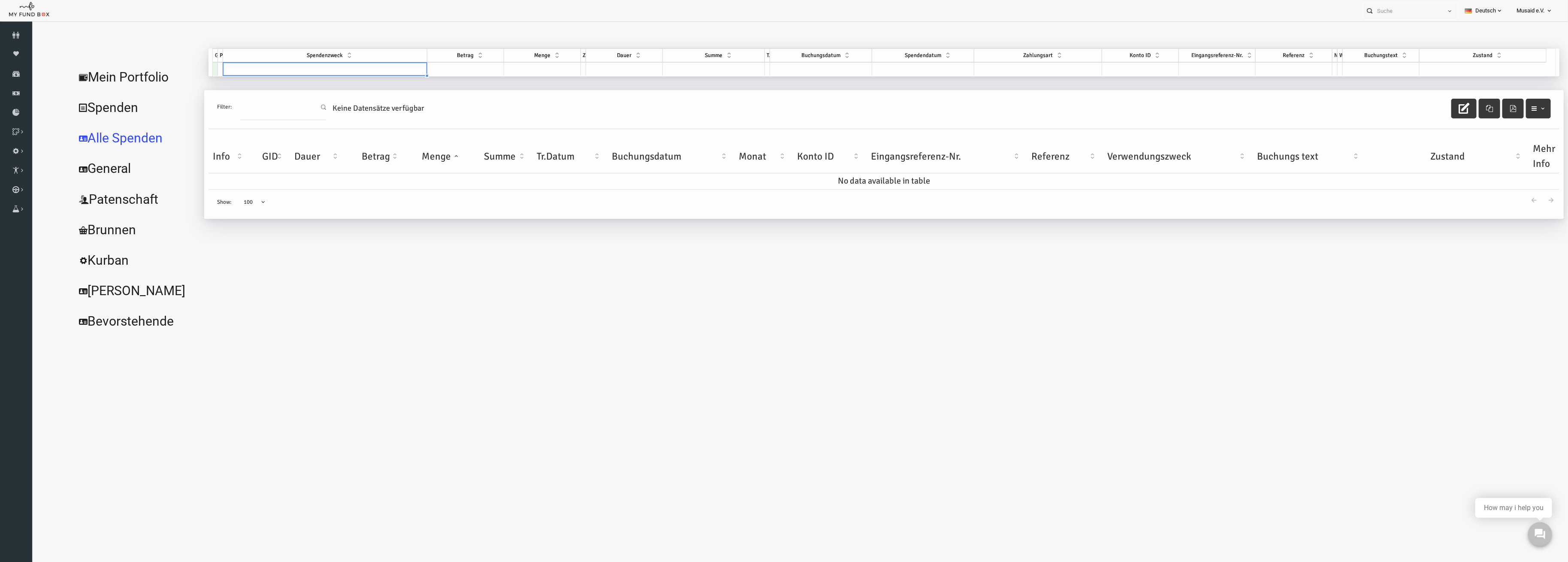
click at [288, 70] on td at bounding box center [295, 69] width 204 height 13
click at [288, 69] on td at bounding box center [295, 69] width 204 height 13
type input "SADA"
drag, startPoint x: 279, startPoint y: 132, endPoint x: 299, endPoint y: 128, distance: 20.4
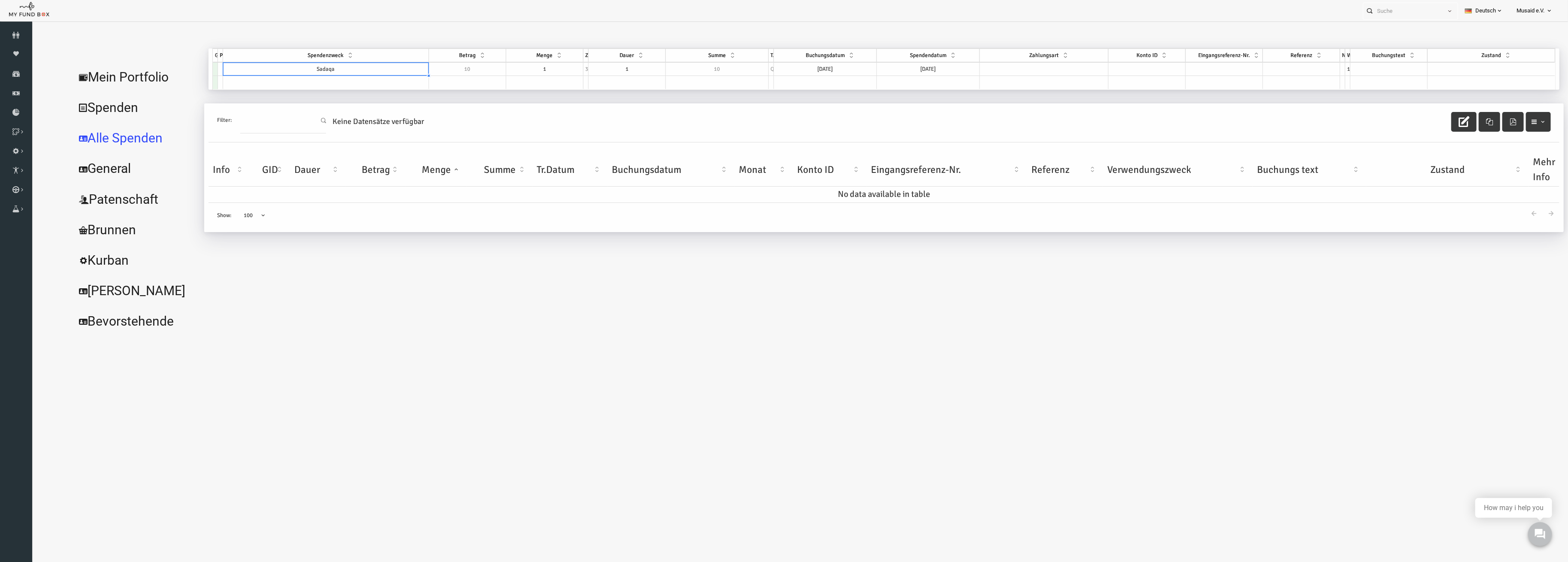
click at [512, 73] on td "1" at bounding box center [514, 69] width 77 height 13
drag, startPoint x: 518, startPoint y: 72, endPoint x: 442, endPoint y: 65, distance: 76.3
click at [442, 65] on div "GID Partner Spendenzweck Betrag Menge Zyklus Dauer Summe Typ Buchungsdatum Spen…" at bounding box center [853, 68] width 1343 height 41
type textarea "3"
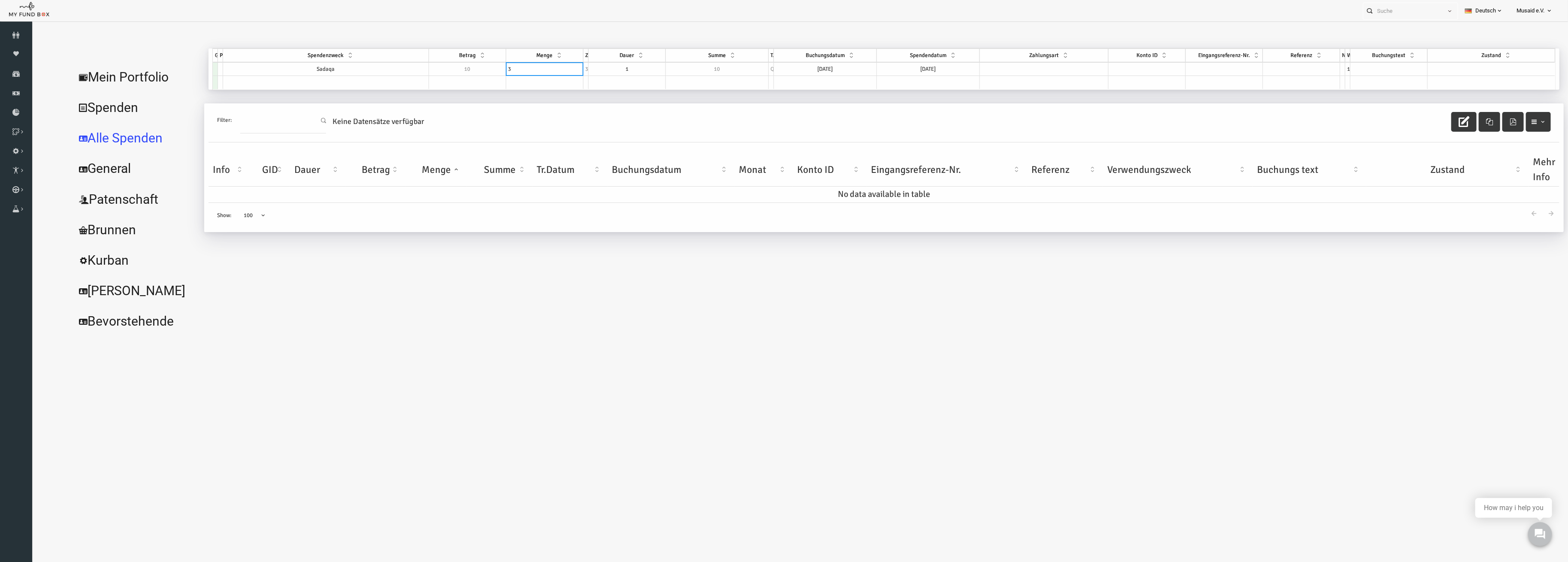
click at [1053, 63] on div "GID Partner Spendenzweck Betrag Menge Zyklus Dauer Summe Typ Buchungsdatum Spen…" at bounding box center [853, 56] width 1343 height 16
click at [1051, 67] on td at bounding box center [1013, 69] width 129 height 13
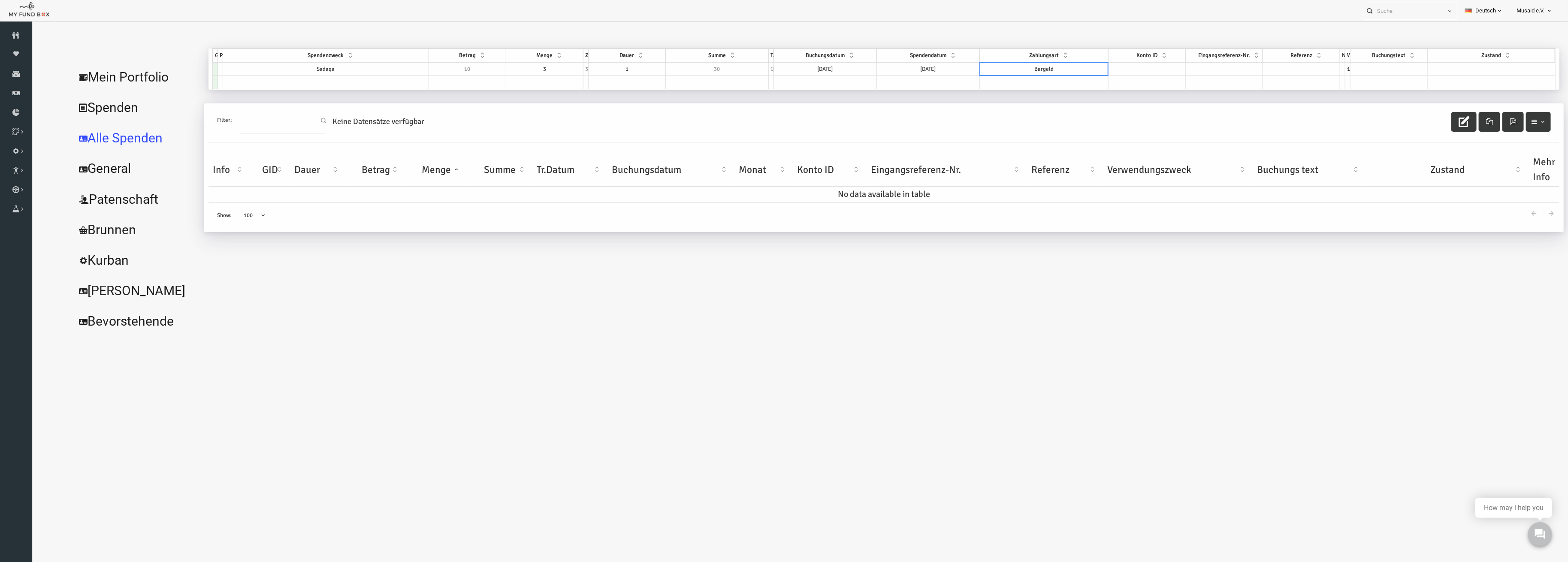
click at [1486, 60] on th "Zustand" at bounding box center [1460, 55] width 128 height 13
click at [1484, 61] on th "Zustand" at bounding box center [1460, 55] width 128 height 13
click at [1457, 73] on td at bounding box center [1460, 69] width 128 height 13
select select "100"
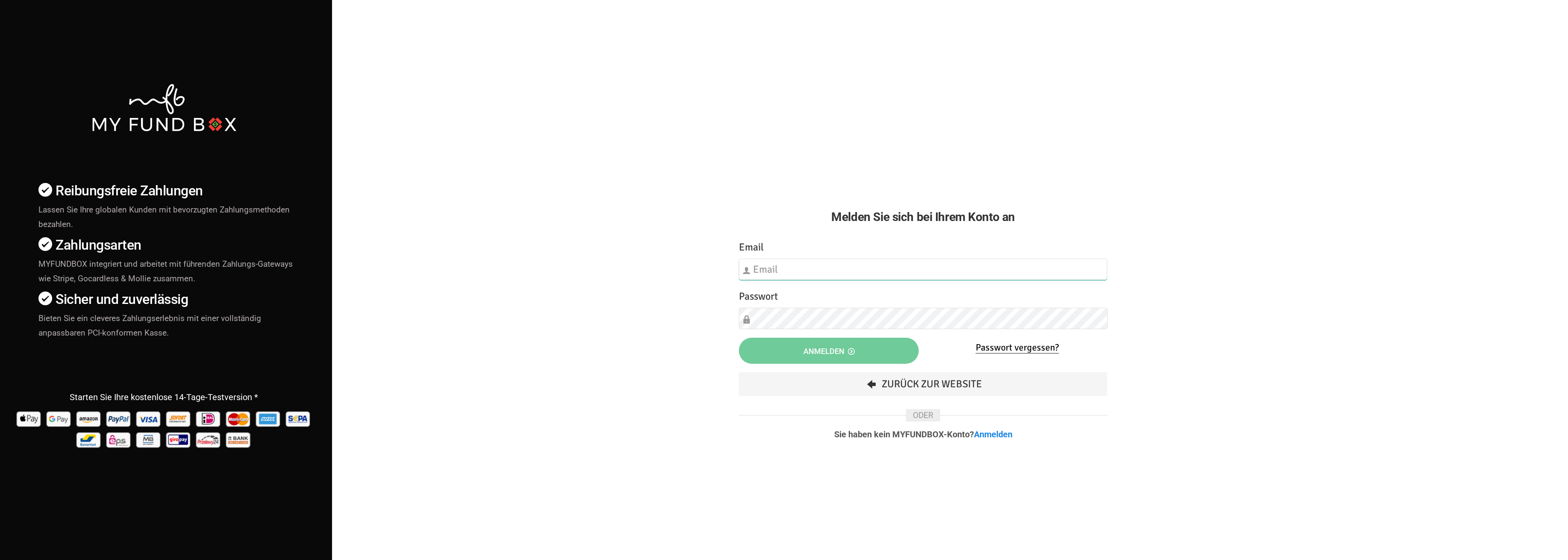
type input "fzgueven@musaid.de"
click at [744, 345] on button "Anmelden" at bounding box center [829, 351] width 180 height 26
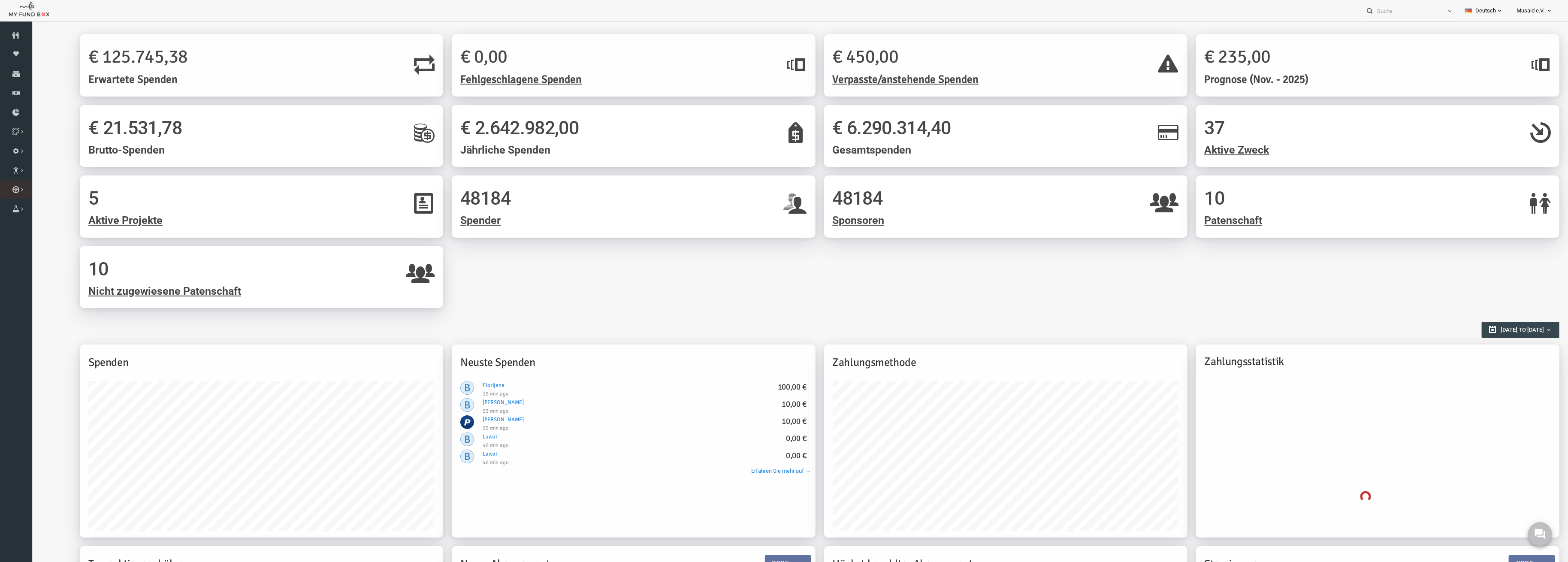
click at [0, 0] on icon at bounding box center [0, 0] width 0 height 0
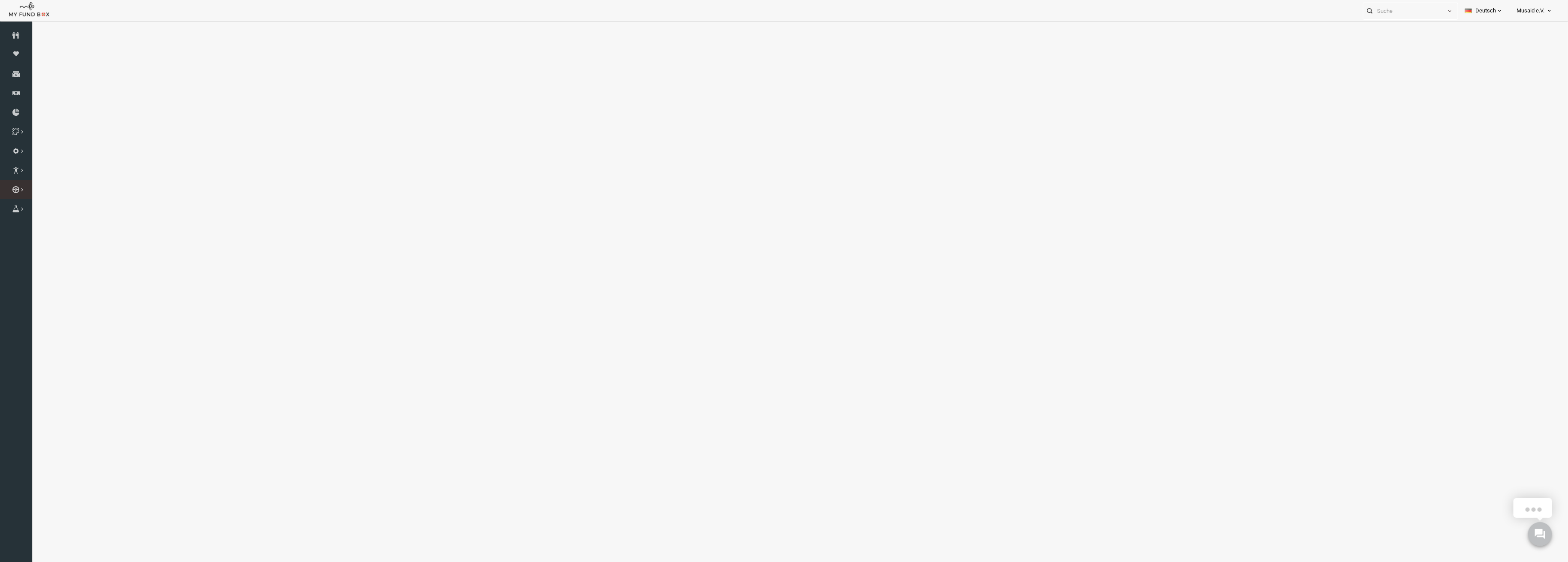
select select "100"
